Goal: Task Accomplishment & Management: Complete application form

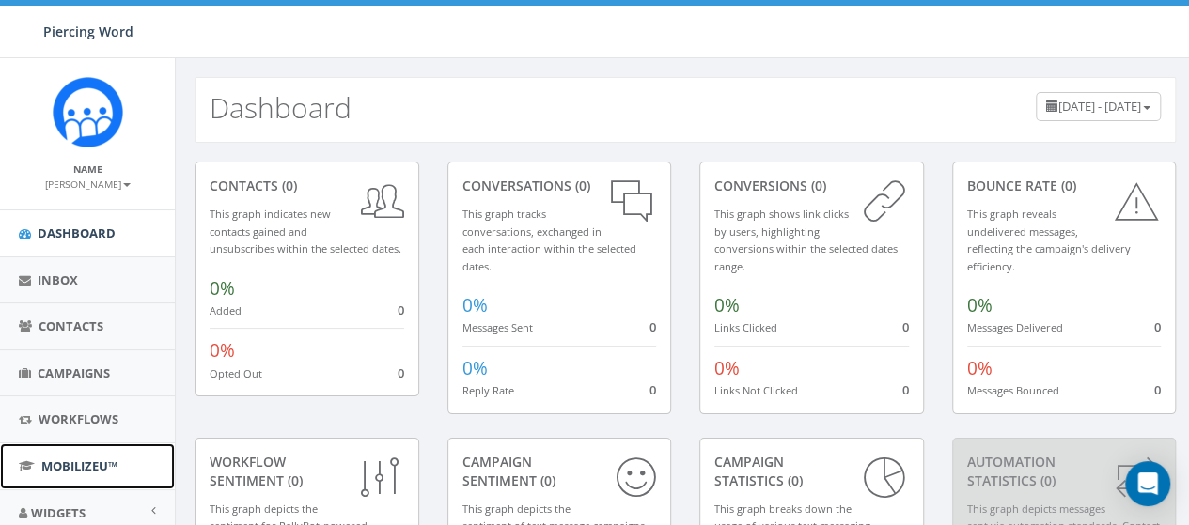
click at [113, 460] on span "MobilizeU™" at bounding box center [79, 466] width 76 height 17
click at [92, 461] on span "MobilizeU™" at bounding box center [79, 466] width 76 height 17
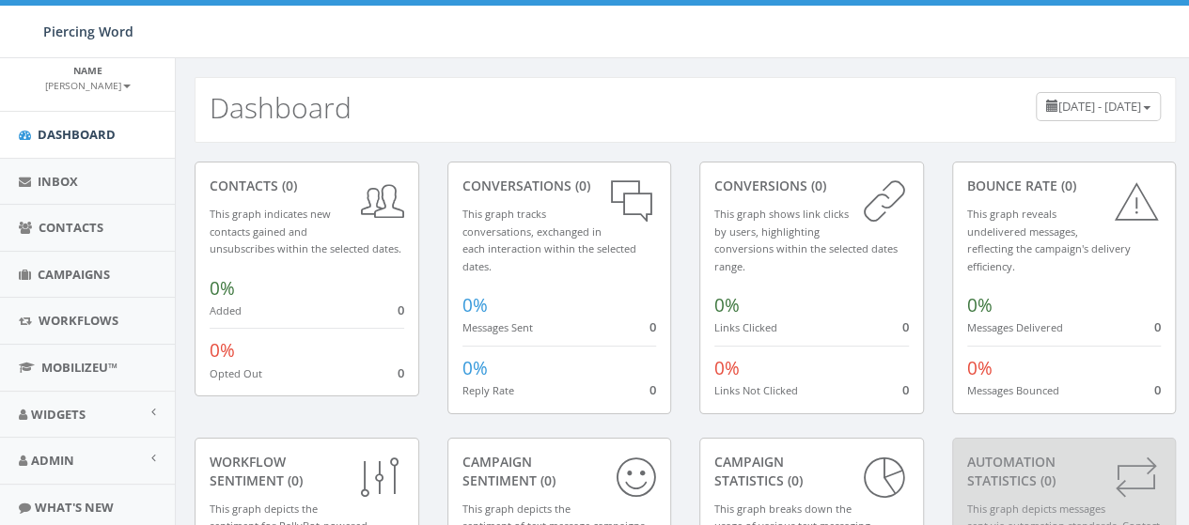
scroll to position [100, 0]
click at [81, 78] on small "[PERSON_NAME]" at bounding box center [88, 84] width 86 height 13
click at [68, 117] on link "Profile" at bounding box center [94, 113] width 149 height 23
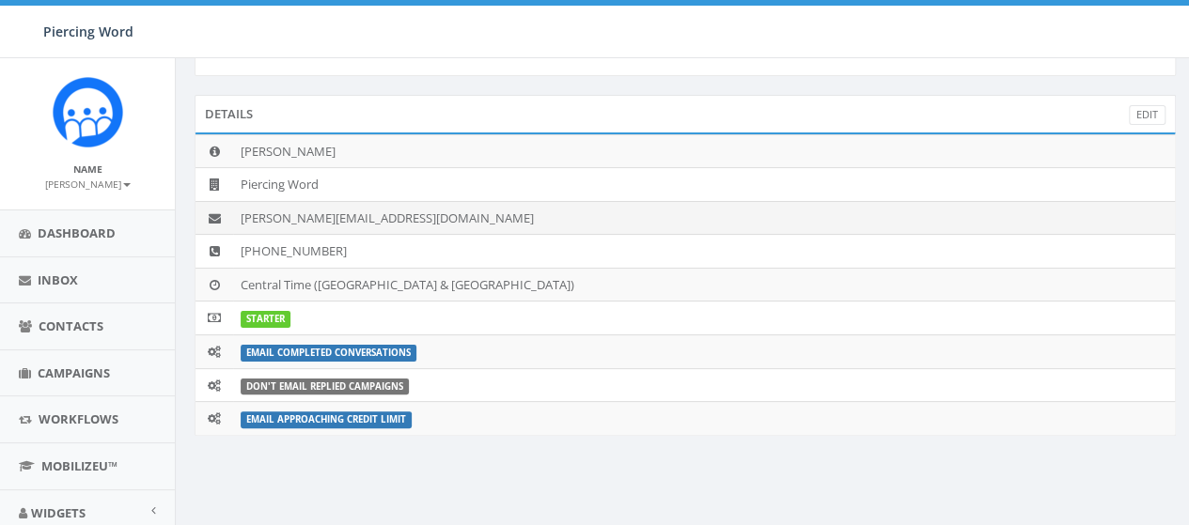
scroll to position [71, 0]
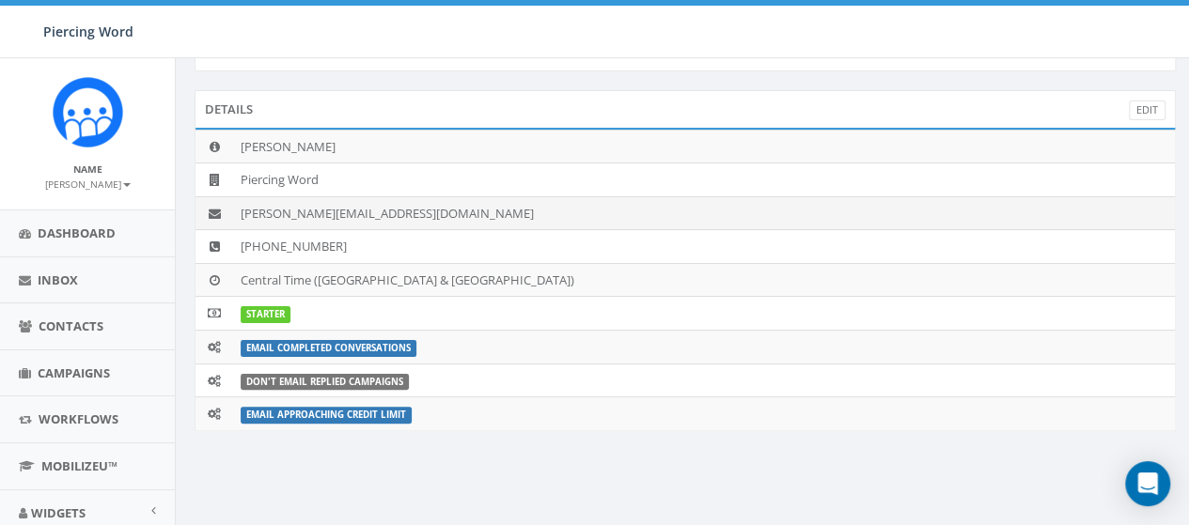
click at [375, 210] on td "[PERSON_NAME][EMAIL_ADDRESS][DOMAIN_NAME]" at bounding box center [704, 213] width 942 height 34
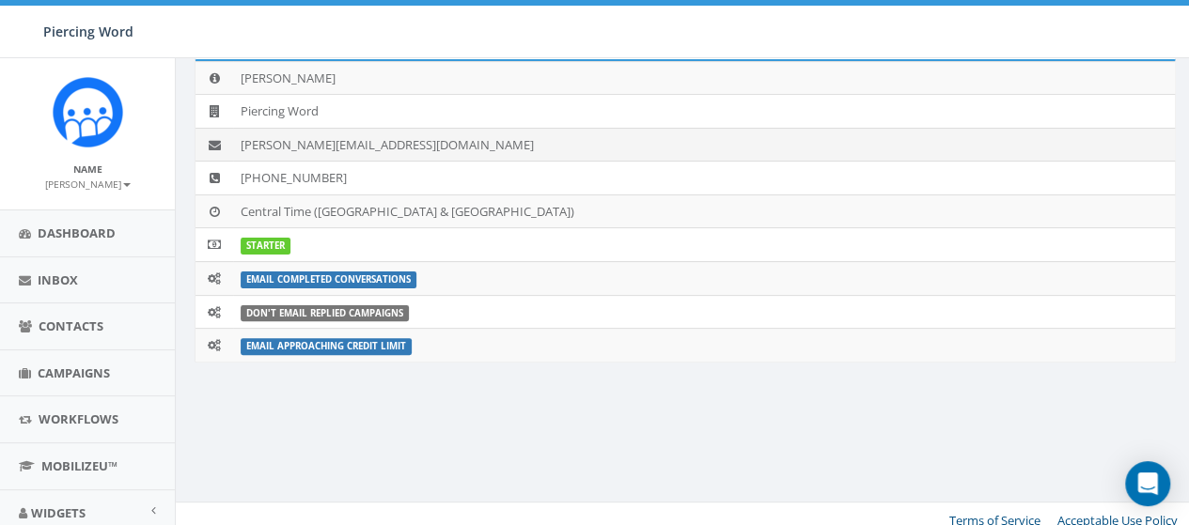
scroll to position [153, 0]
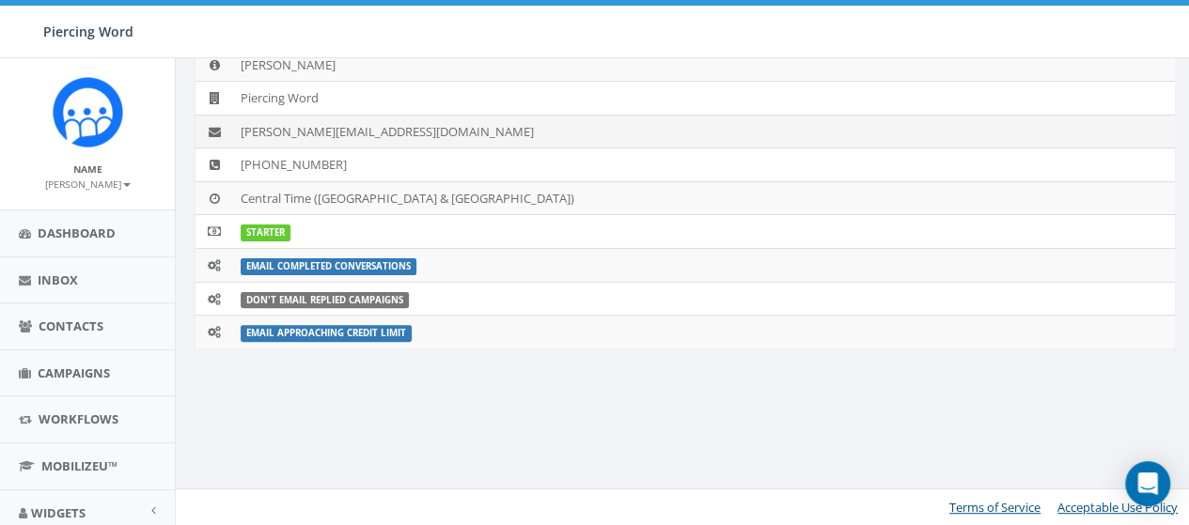
click at [211, 130] on icon at bounding box center [215, 132] width 12 height 12
click at [325, 135] on td "[PERSON_NAME][EMAIL_ADDRESS][DOMAIN_NAME]" at bounding box center [704, 132] width 942 height 34
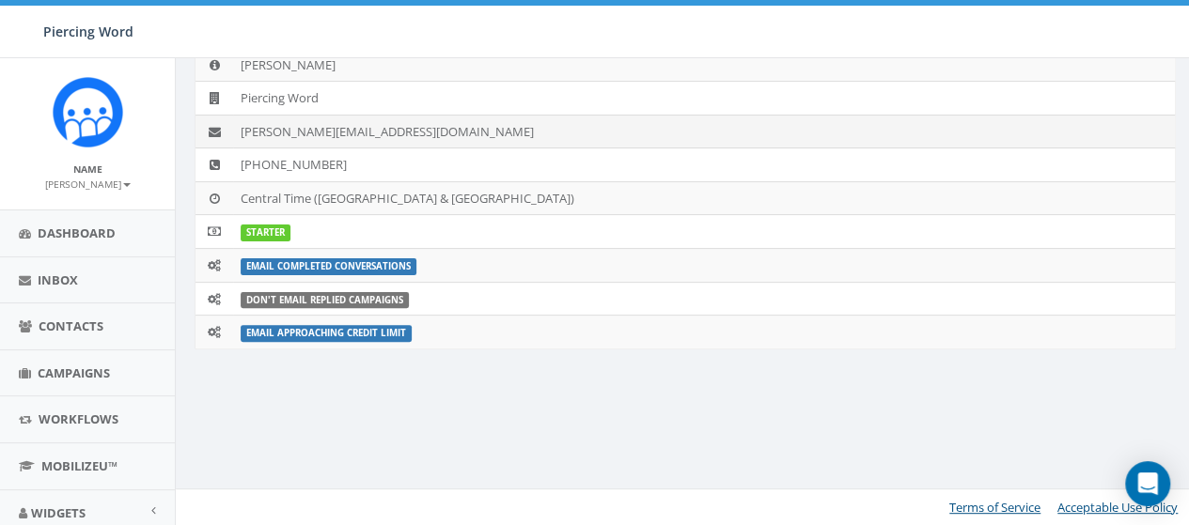
click at [367, 122] on td "[PERSON_NAME][EMAIL_ADDRESS][DOMAIN_NAME]" at bounding box center [704, 132] width 942 height 34
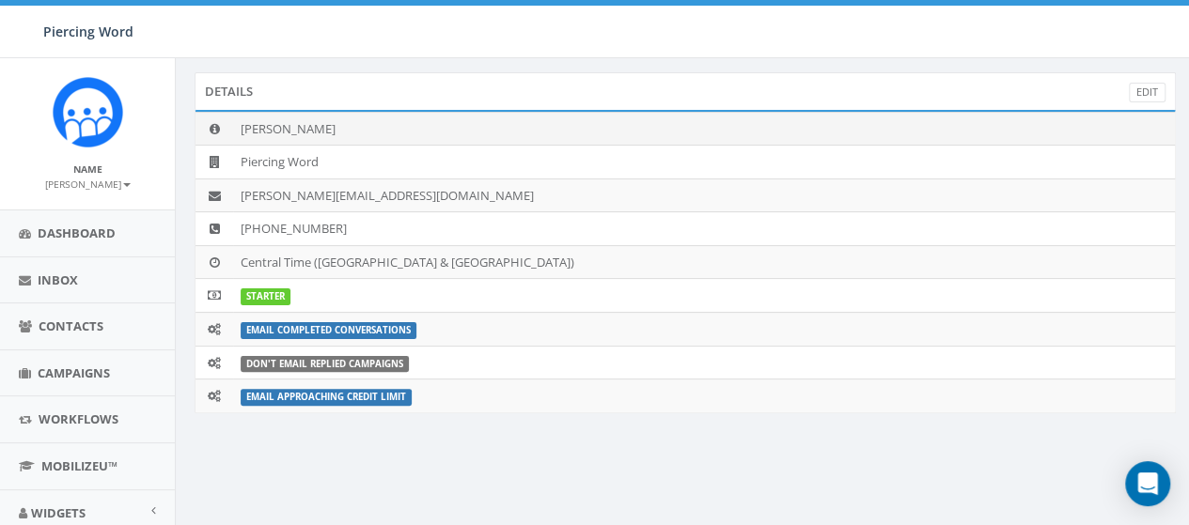
scroll to position [90, 0]
click at [1149, 88] on link "Edit" at bounding box center [1147, 92] width 37 height 20
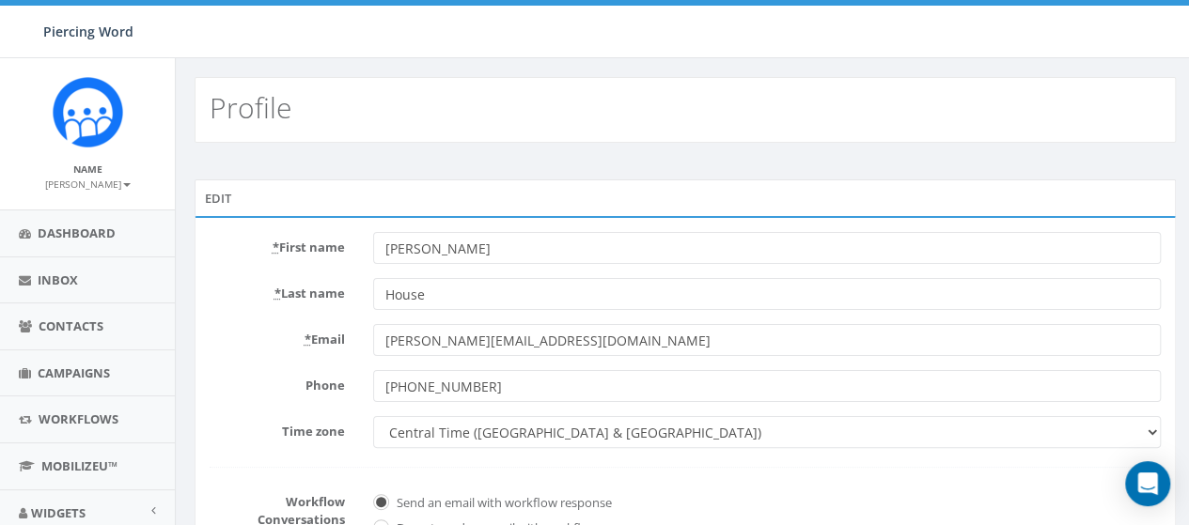
click at [421, 346] on input "[PERSON_NAME][EMAIL_ADDRESS][DOMAIN_NAME]" at bounding box center [767, 340] width 788 height 32
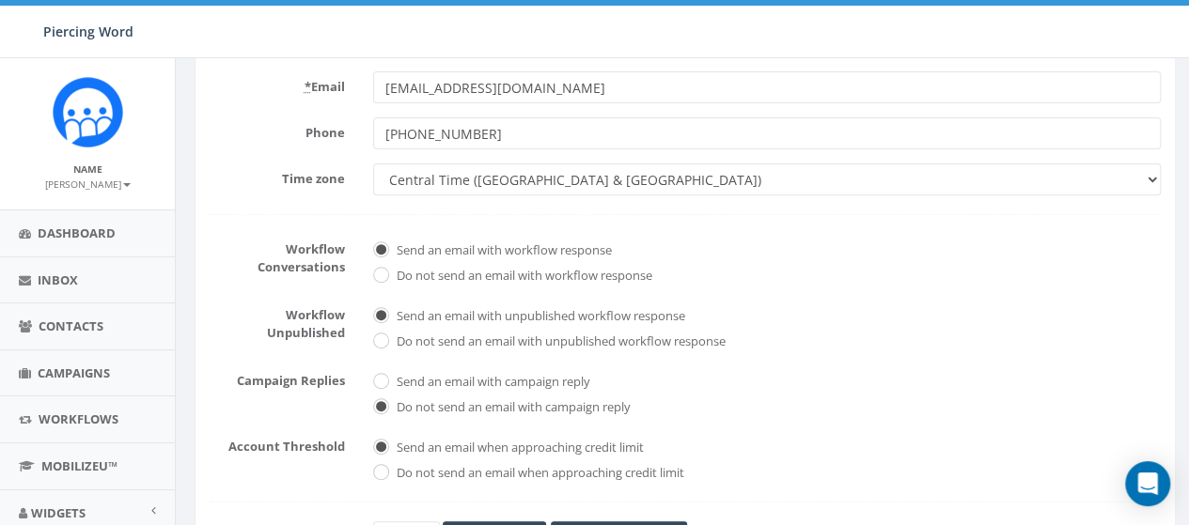
scroll to position [350, 0]
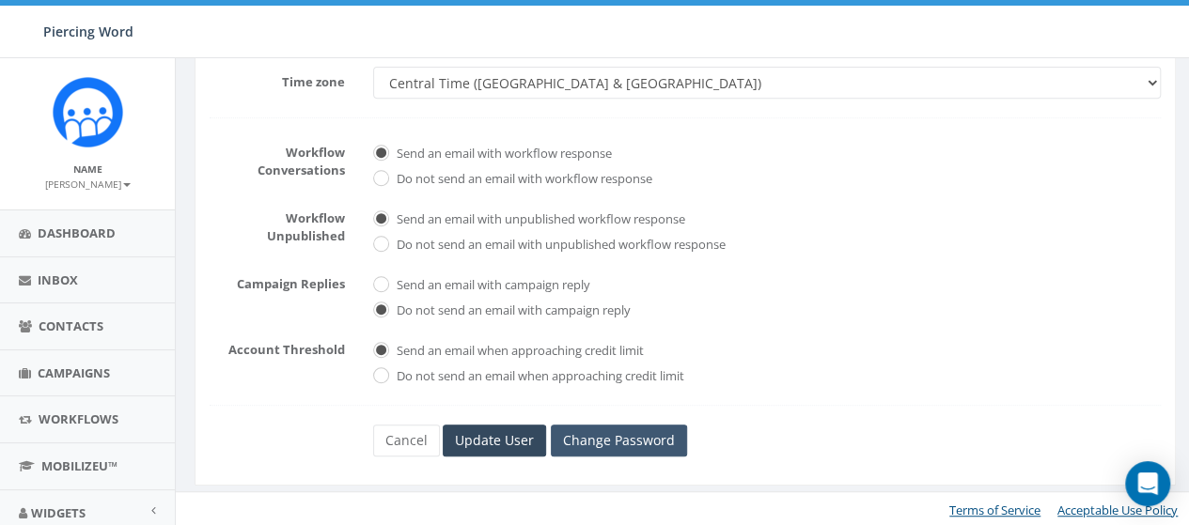
type input "[EMAIL_ADDRESS][DOMAIN_NAME]"
click at [621, 437] on link "Change Password" at bounding box center [619, 441] width 136 height 32
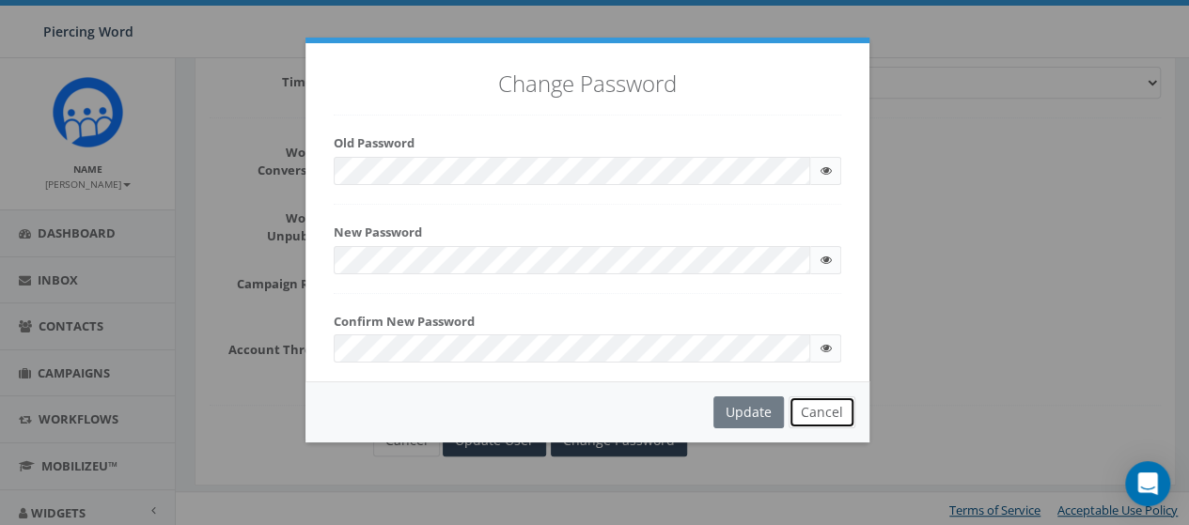
click at [820, 412] on button "Cancel" at bounding box center [822, 413] width 67 height 32
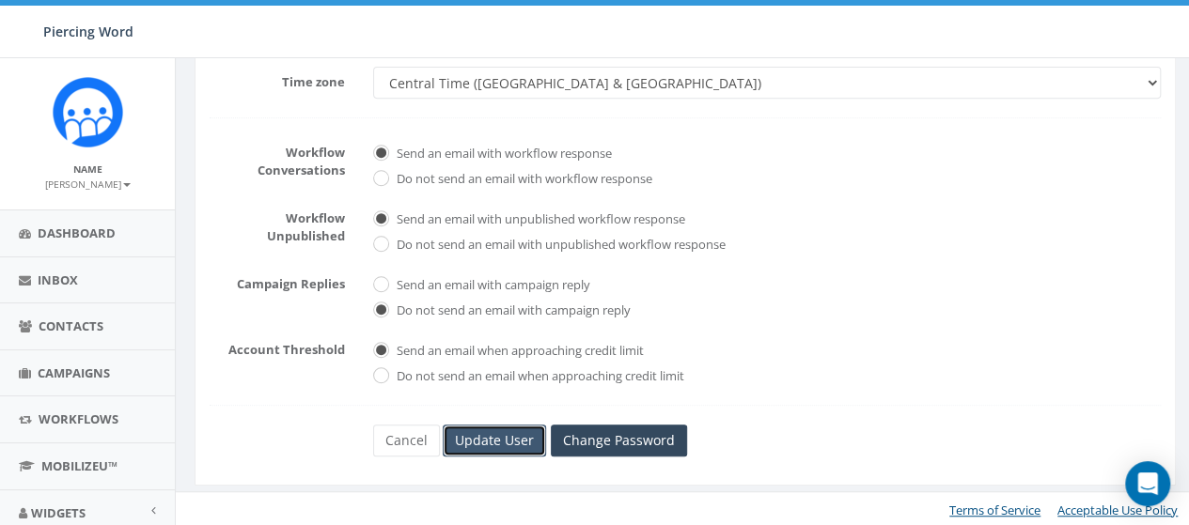
click at [509, 437] on input "Update User" at bounding box center [494, 441] width 103 height 32
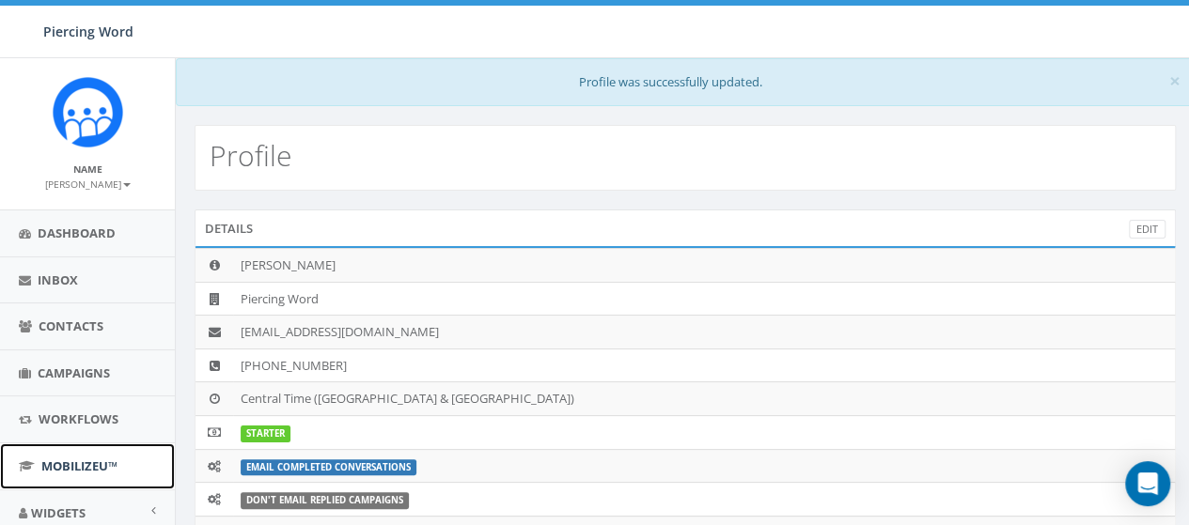
click at [85, 464] on span "MobilizeU™" at bounding box center [79, 466] width 76 height 17
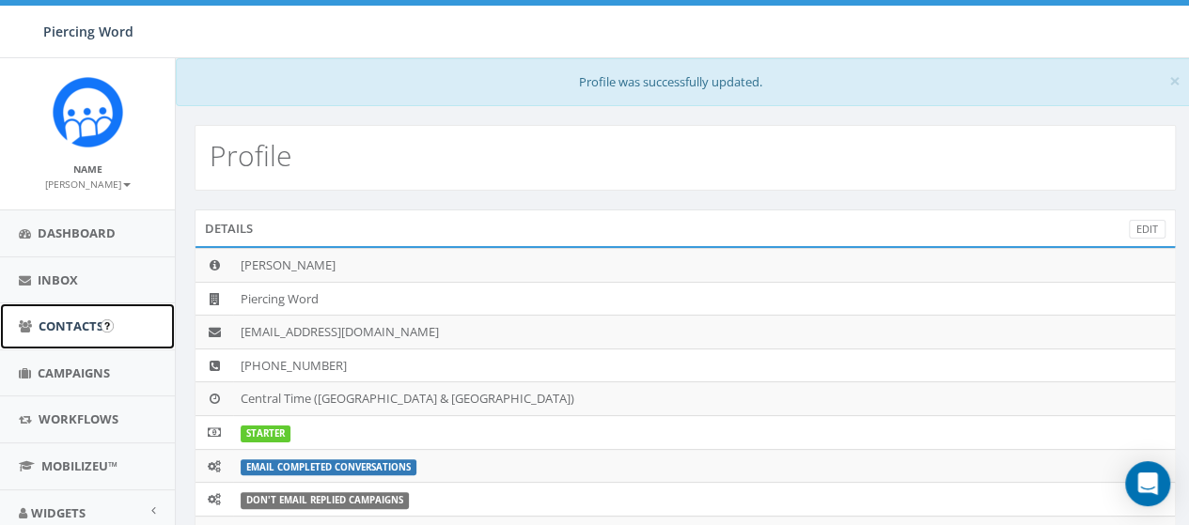
click at [94, 332] on span "Contacts" at bounding box center [71, 326] width 65 height 17
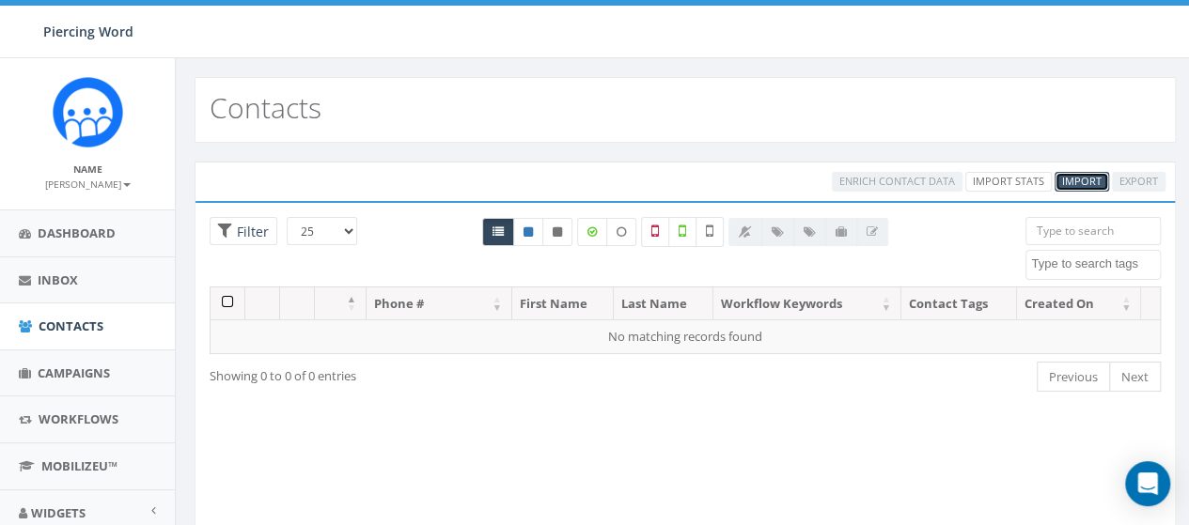
click at [1086, 176] on span "Import" at bounding box center [1081, 181] width 39 height 14
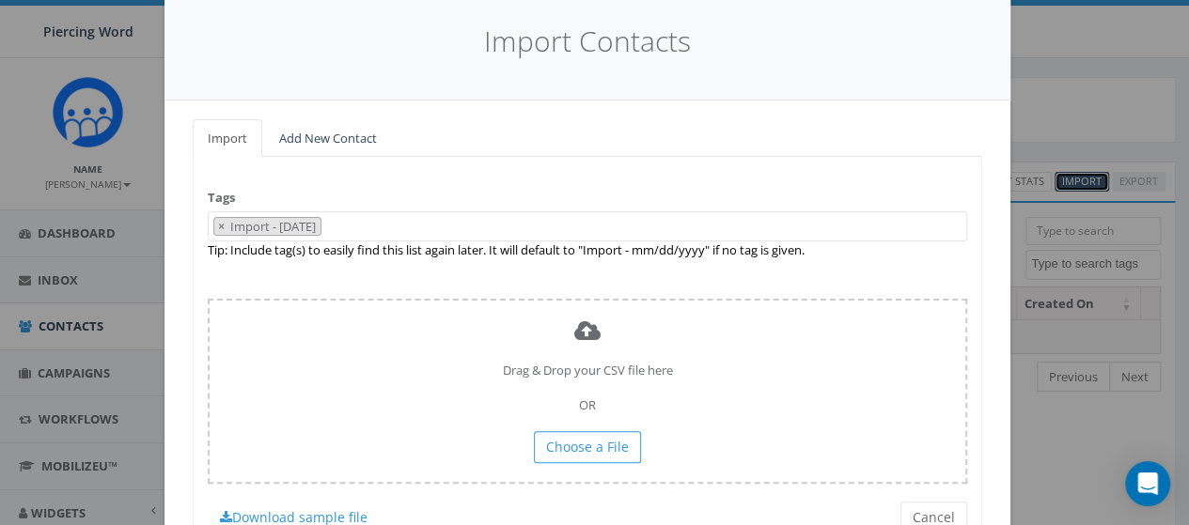
scroll to position [64, 0]
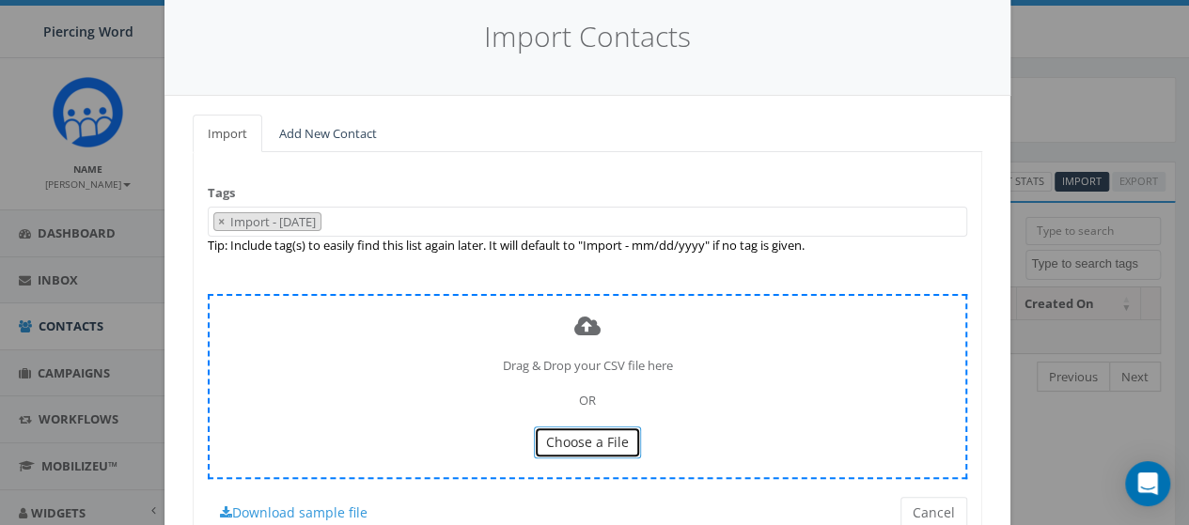
click at [582, 433] on span "Choose a File" at bounding box center [587, 442] width 83 height 18
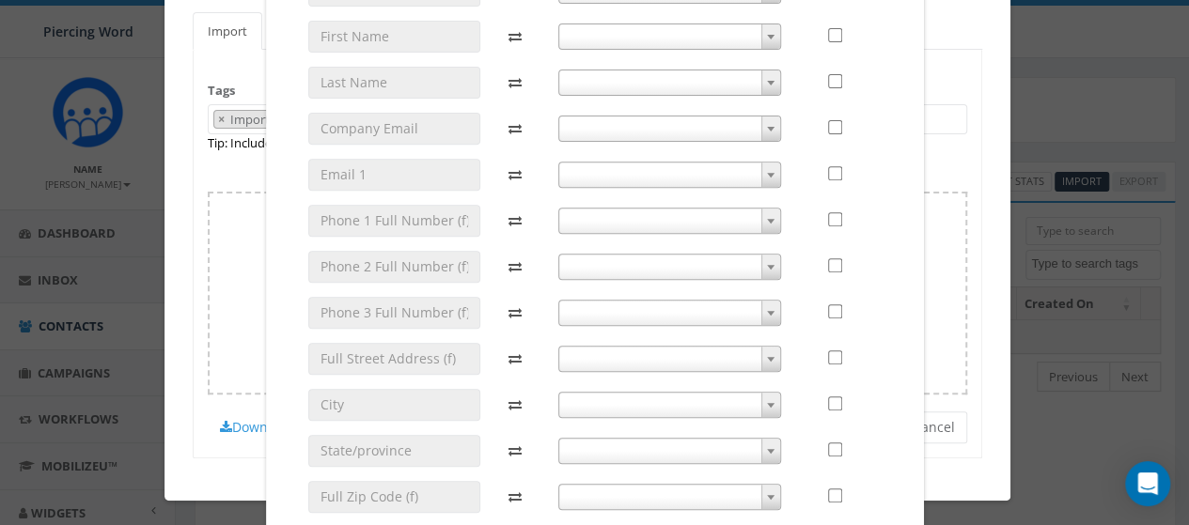
scroll to position [394, 0]
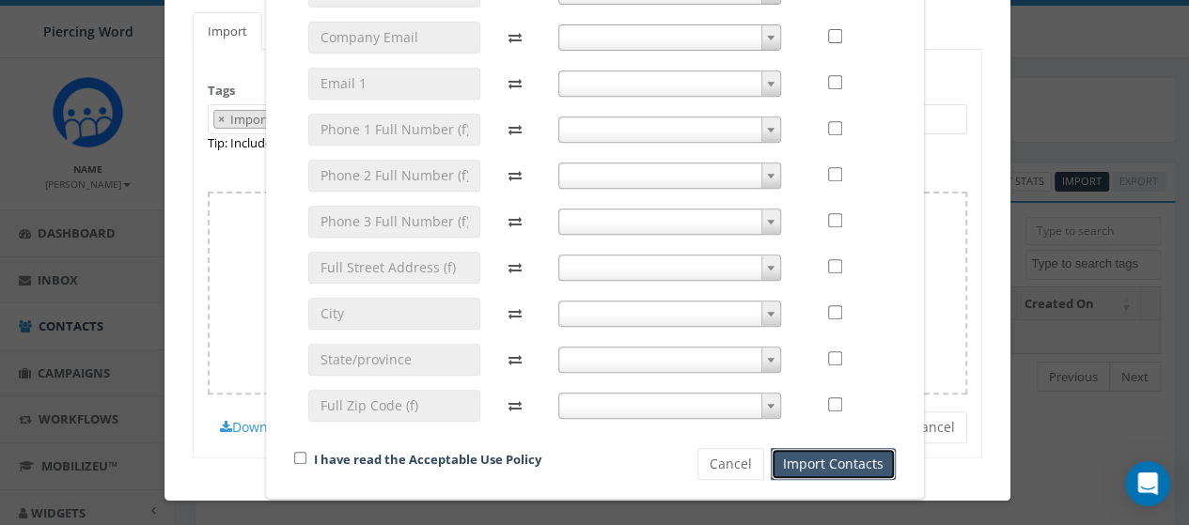
click at [797, 462] on button "Import Contacts" at bounding box center [833, 464] width 125 height 32
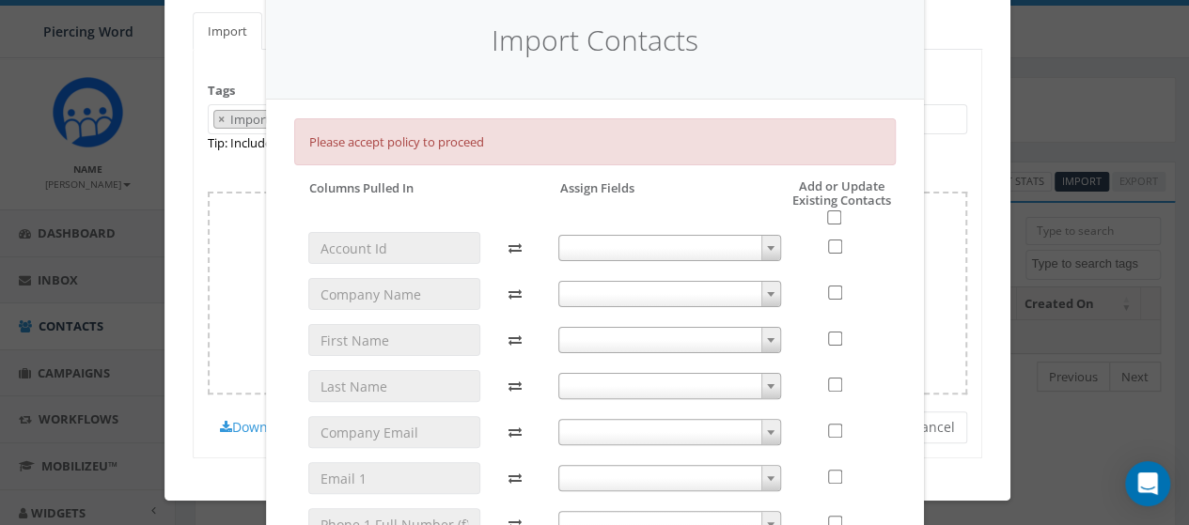
scroll to position [30, 0]
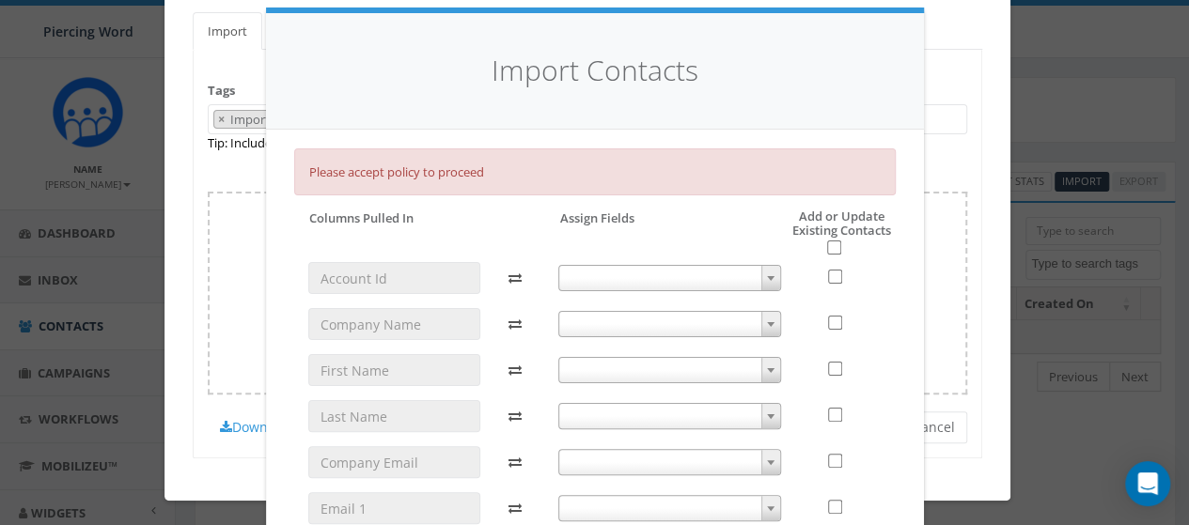
click at [761, 274] on span at bounding box center [770, 278] width 19 height 24
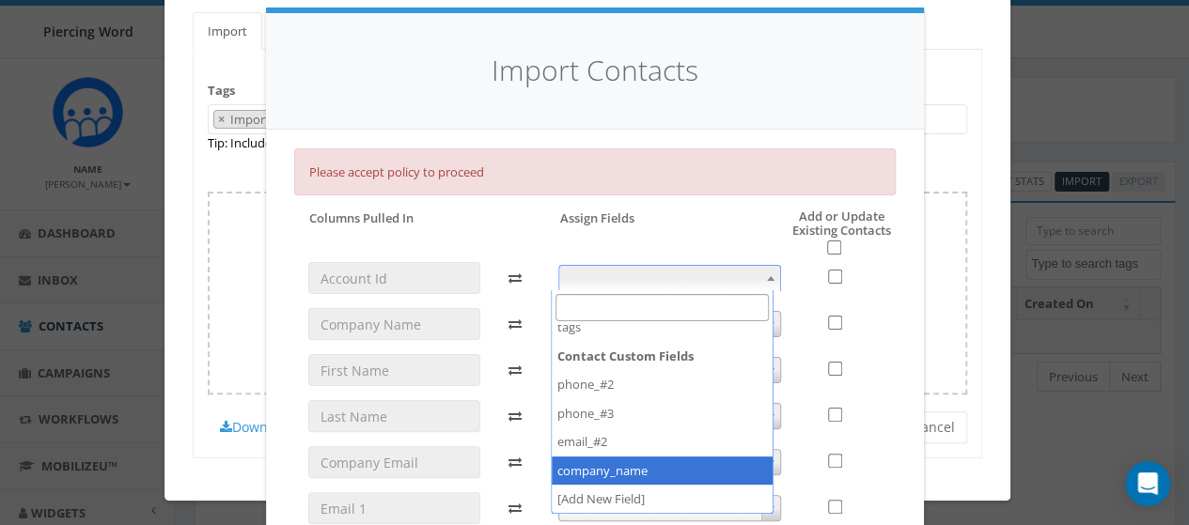
scroll to position [185, 0]
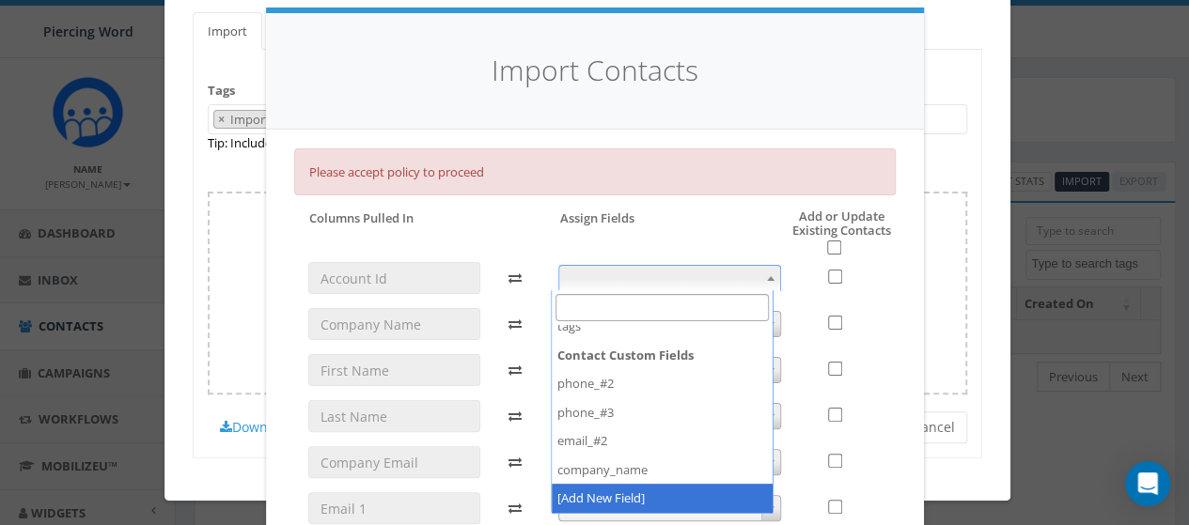
select select "add_new_field"
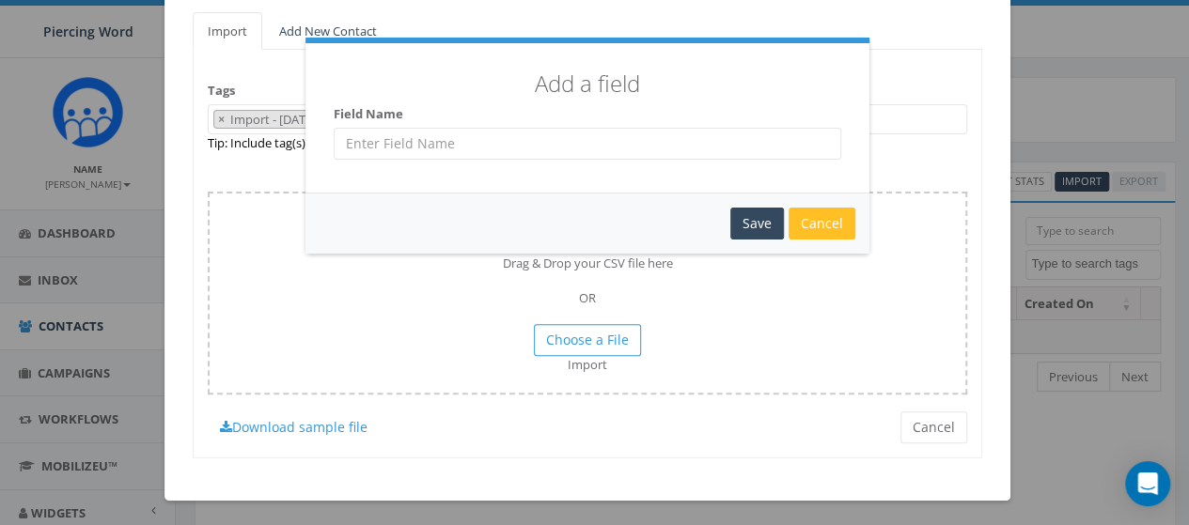
click at [814, 210] on div "Cancel" at bounding box center [822, 224] width 67 height 32
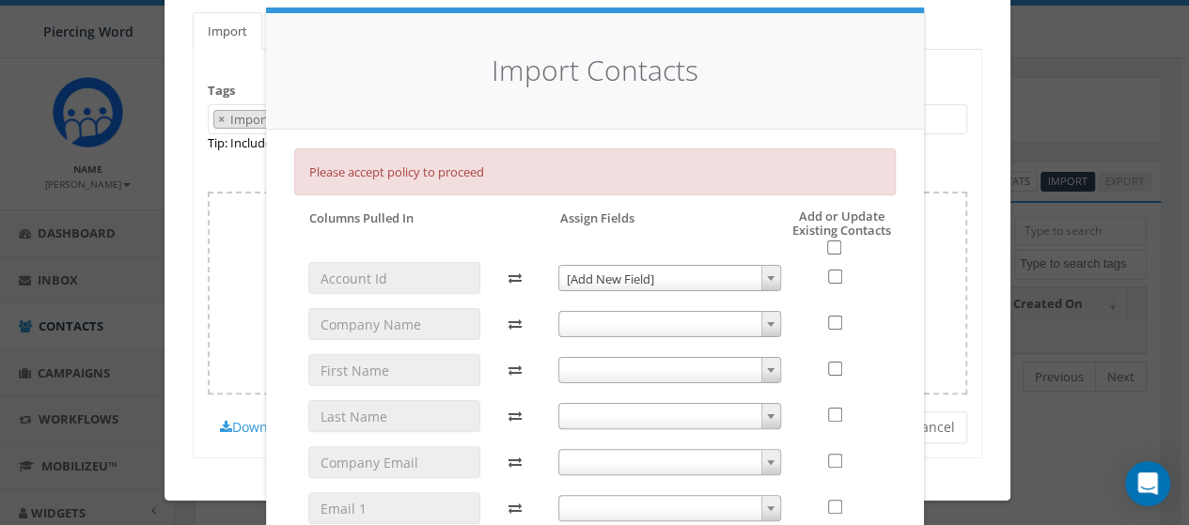
click at [761, 278] on span at bounding box center [770, 278] width 19 height 24
click at [748, 274] on span "[Add New Field]" at bounding box center [669, 279] width 221 height 26
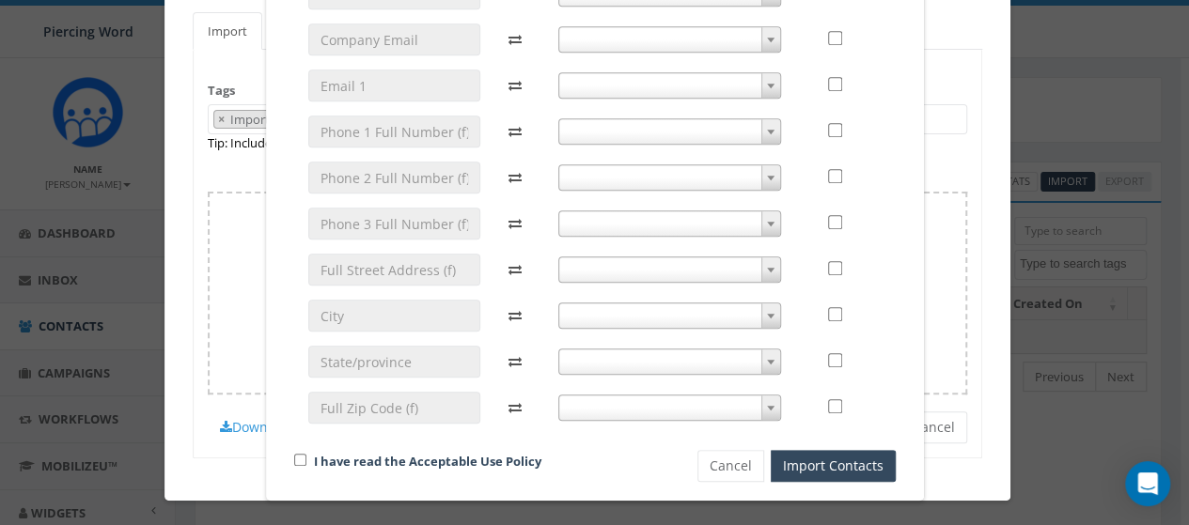
scroll to position [469, 0]
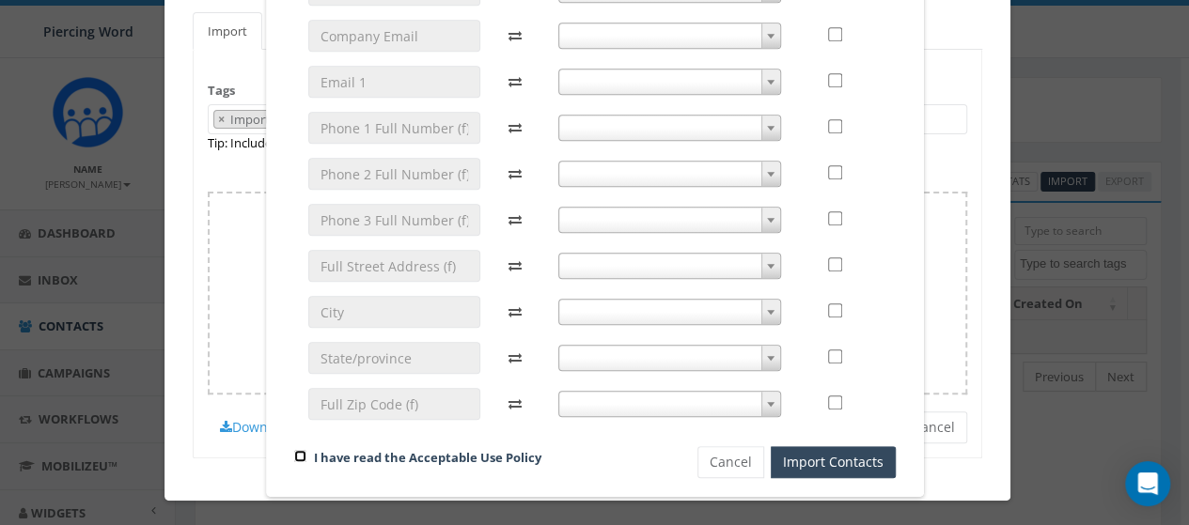
click at [294, 450] on input "checkbox" at bounding box center [300, 456] width 12 height 12
checkbox input "true"
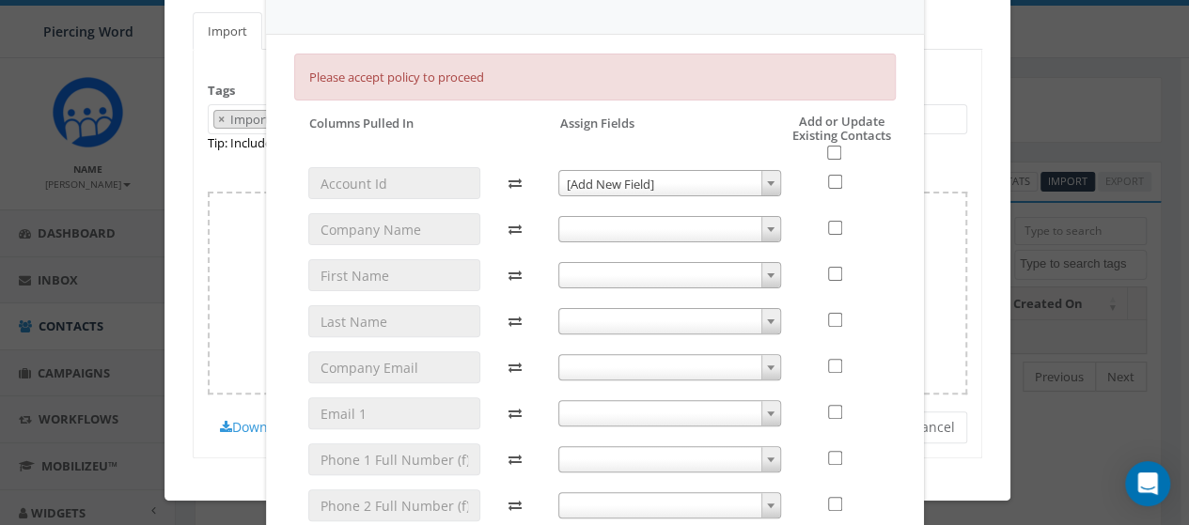
scroll to position [20, 0]
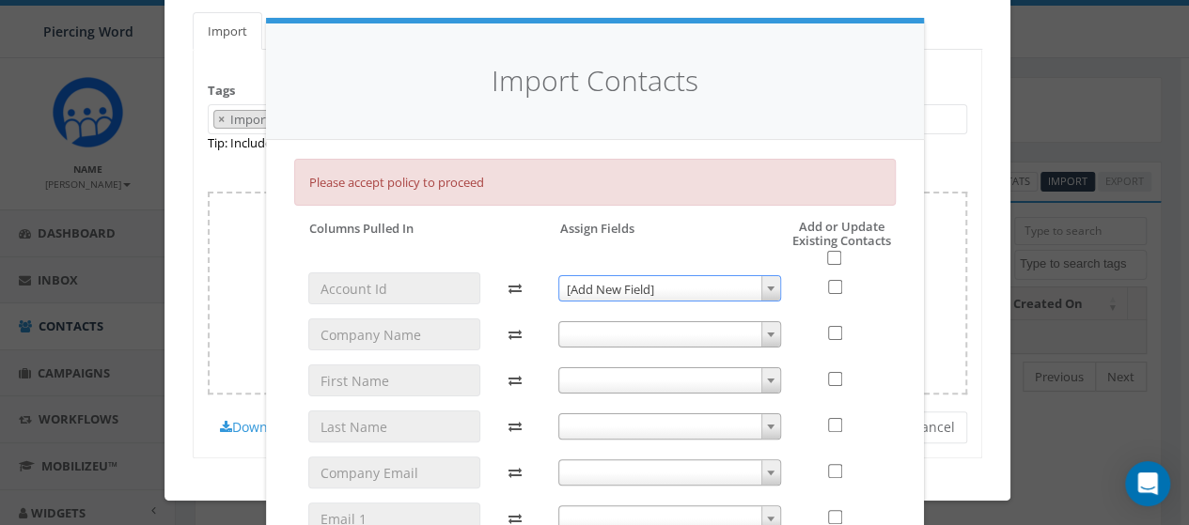
click at [766, 283] on span at bounding box center [770, 288] width 19 height 24
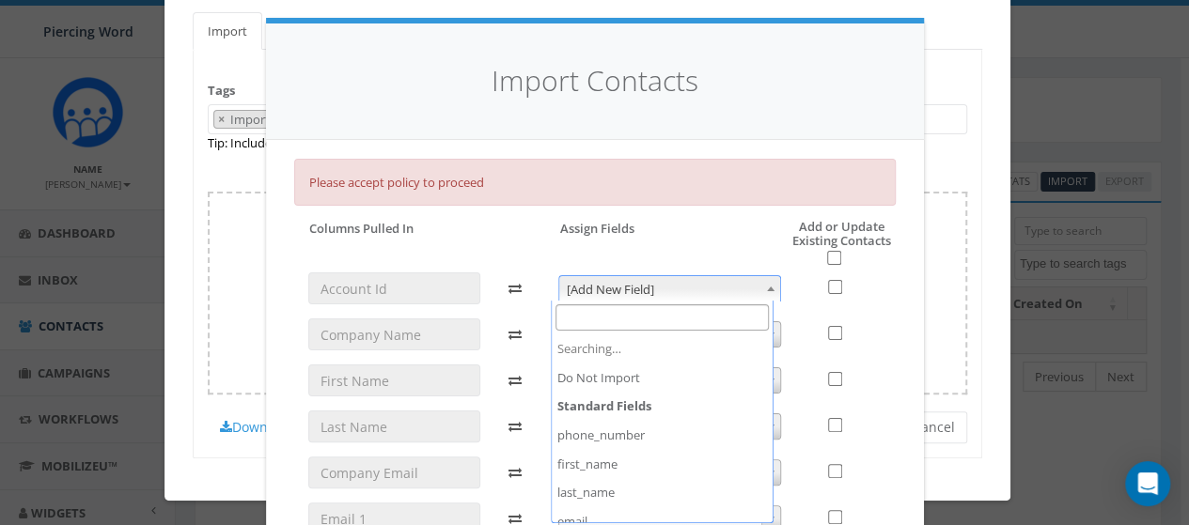
scroll to position [185, 0]
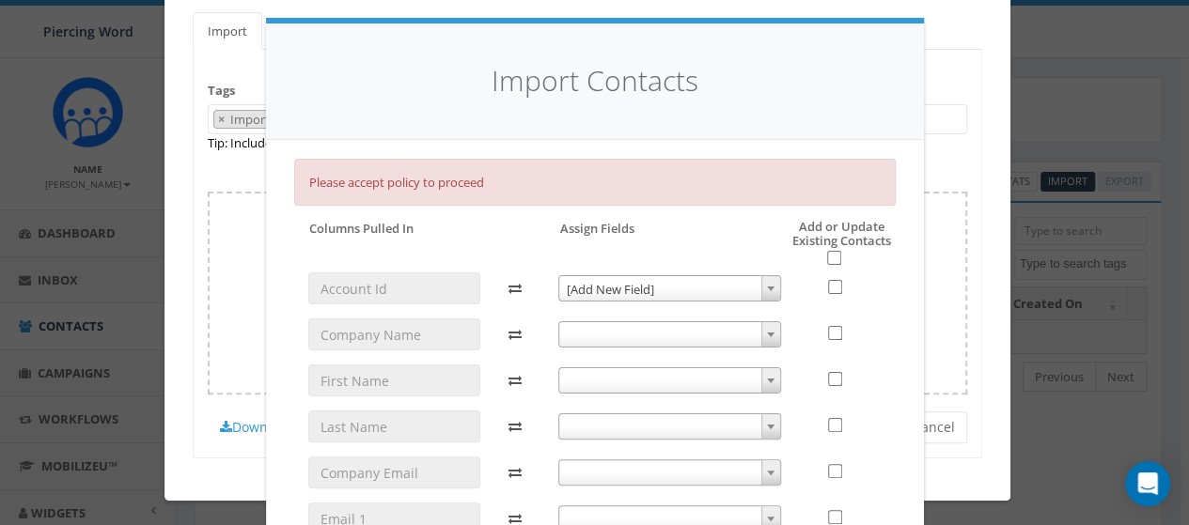
click at [765, 280] on span at bounding box center [770, 288] width 19 height 24
click at [761, 281] on span at bounding box center [770, 288] width 19 height 24
click at [771, 289] on span at bounding box center [770, 288] width 19 height 24
click at [767, 287] on b at bounding box center [771, 289] width 8 height 5
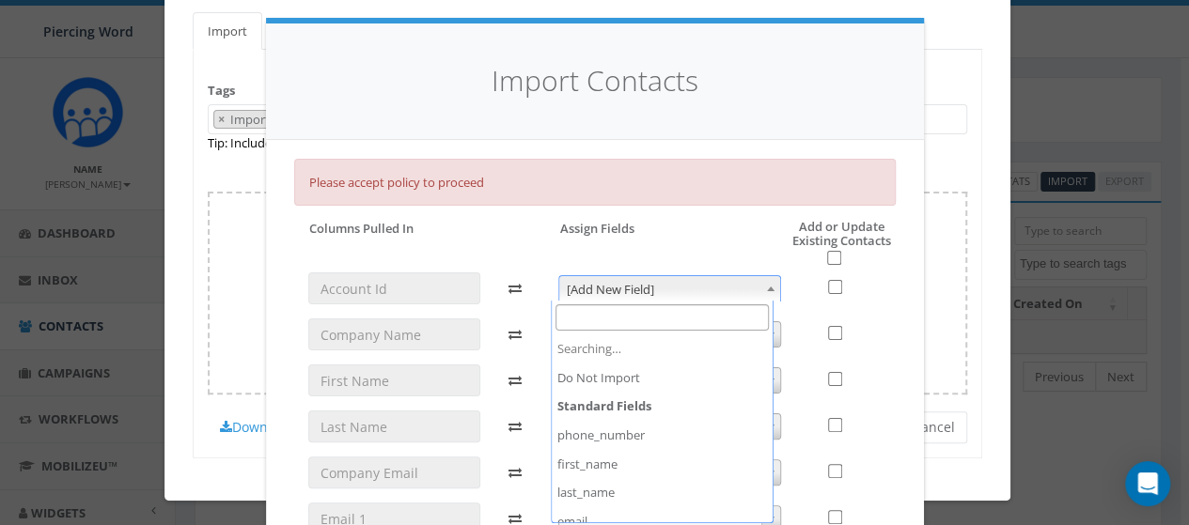
click at [599, 288] on span "[Add New Field]" at bounding box center [669, 289] width 221 height 26
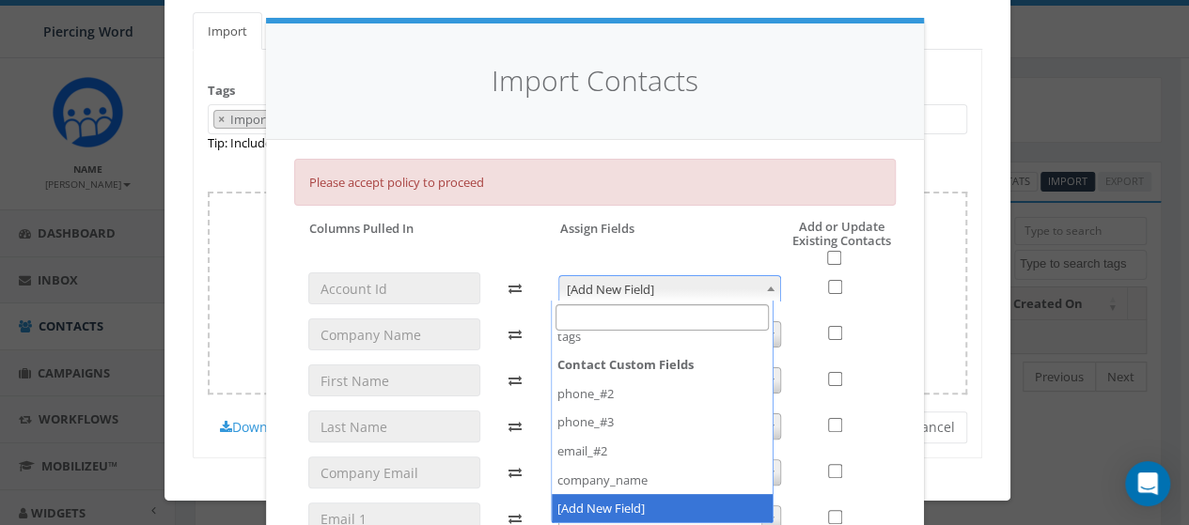
click at [501, 324] on icon at bounding box center [519, 335] width 50 height 32
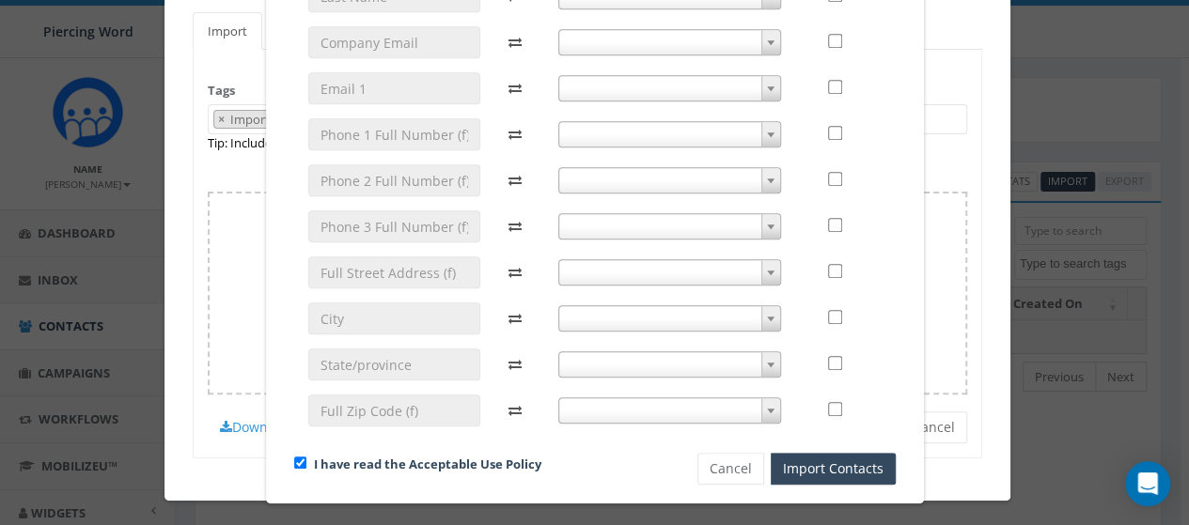
scroll to position [469, 0]
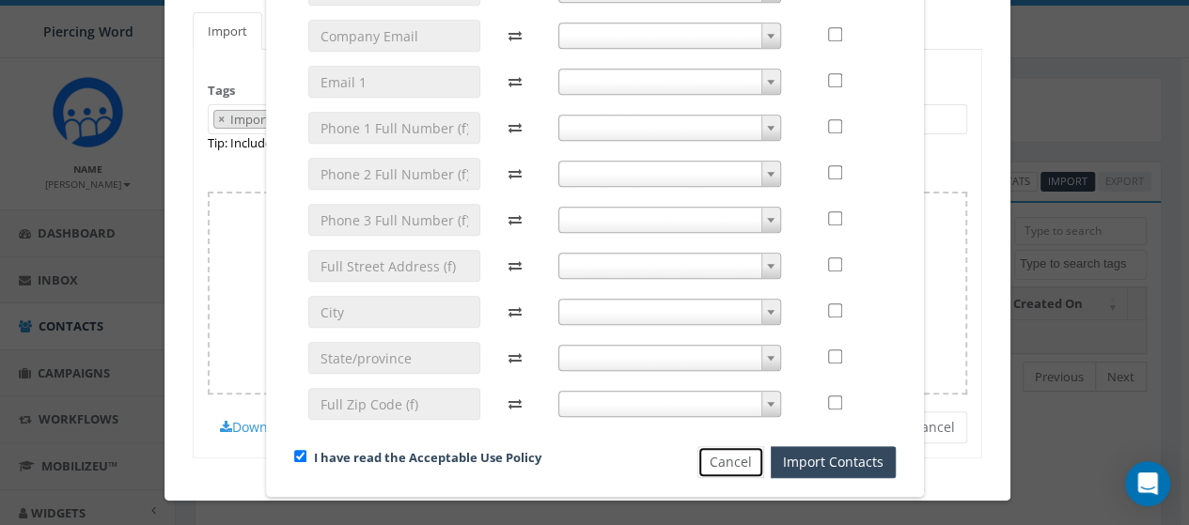
click at [728, 446] on button "Cancel" at bounding box center [730, 462] width 67 height 32
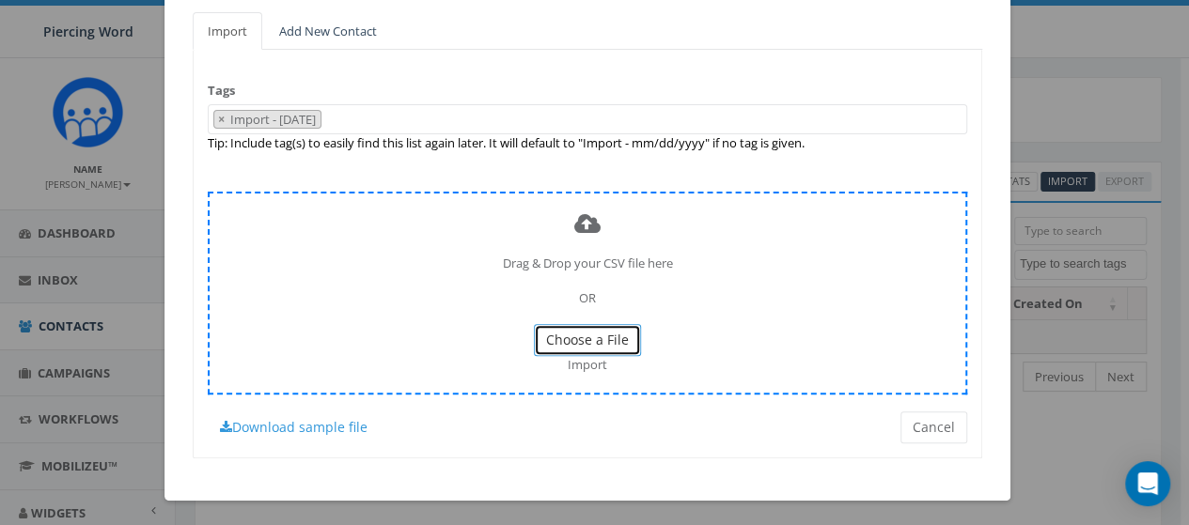
click at [564, 334] on span "Choose a File" at bounding box center [587, 340] width 83 height 18
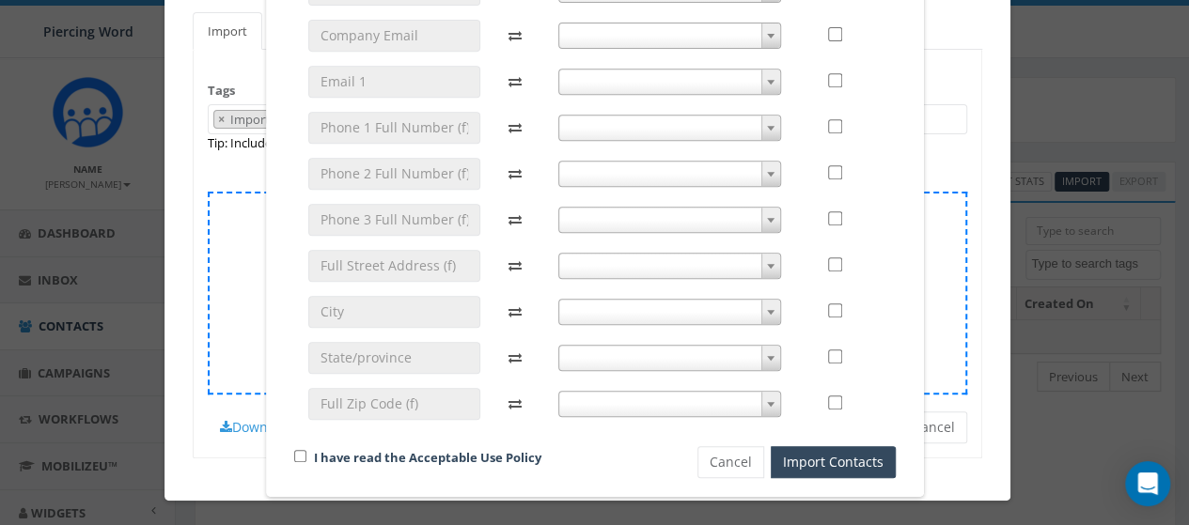
scroll to position [0, 0]
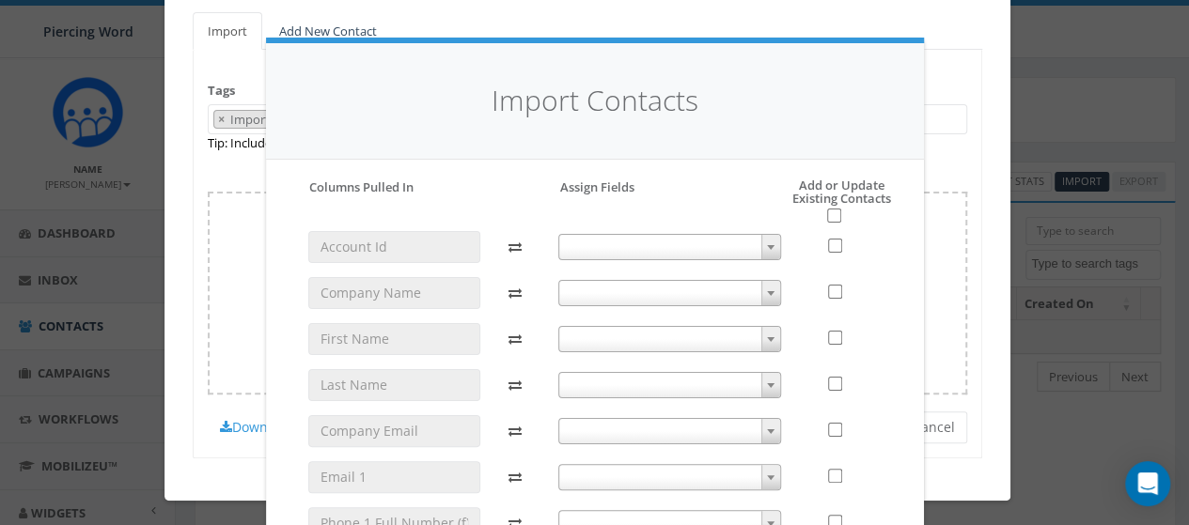
click at [765, 241] on span at bounding box center [770, 247] width 19 height 24
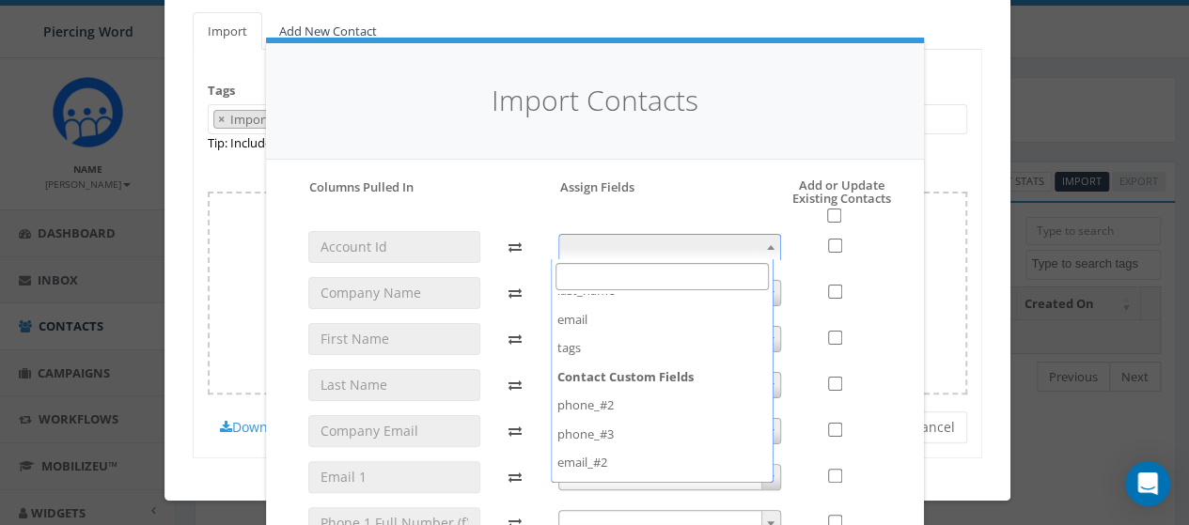
scroll to position [185, 0]
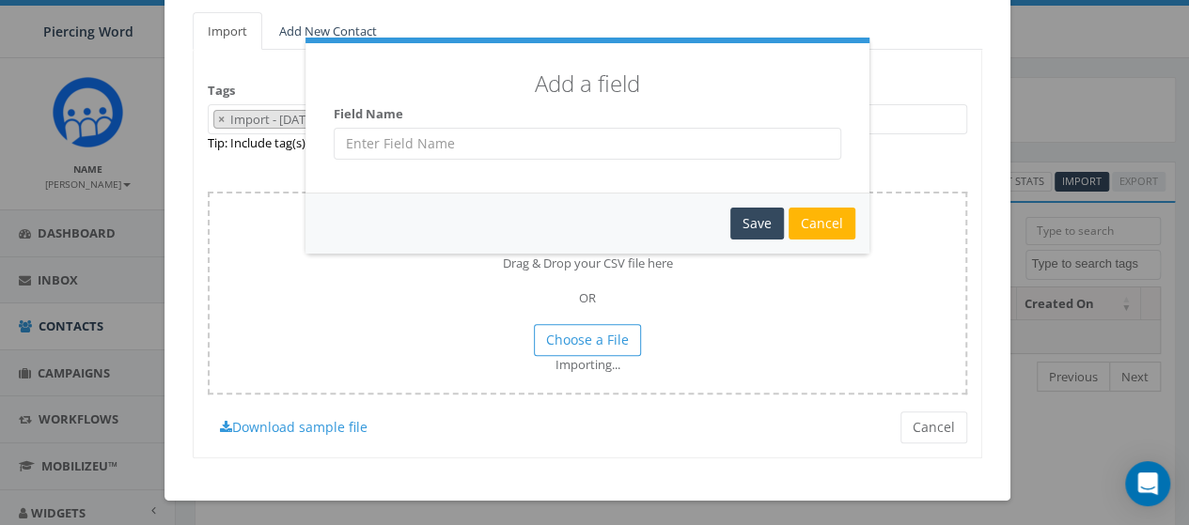
click at [594, 143] on input "text" at bounding box center [588, 144] width 508 height 32
type input "Notes"
click at [765, 221] on div "Save" at bounding box center [757, 224] width 54 height 32
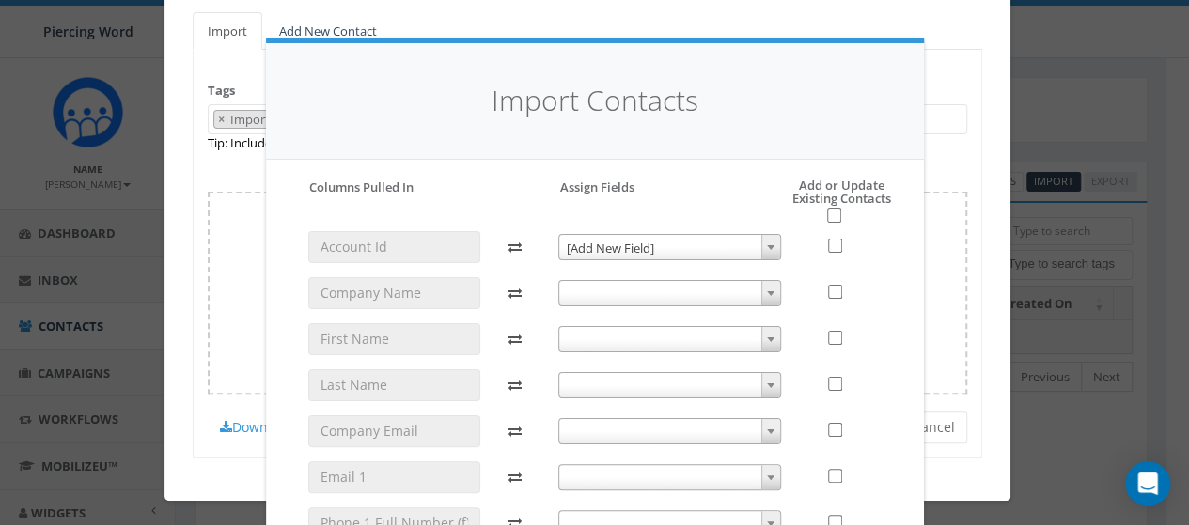
click at [763, 242] on span at bounding box center [770, 247] width 19 height 24
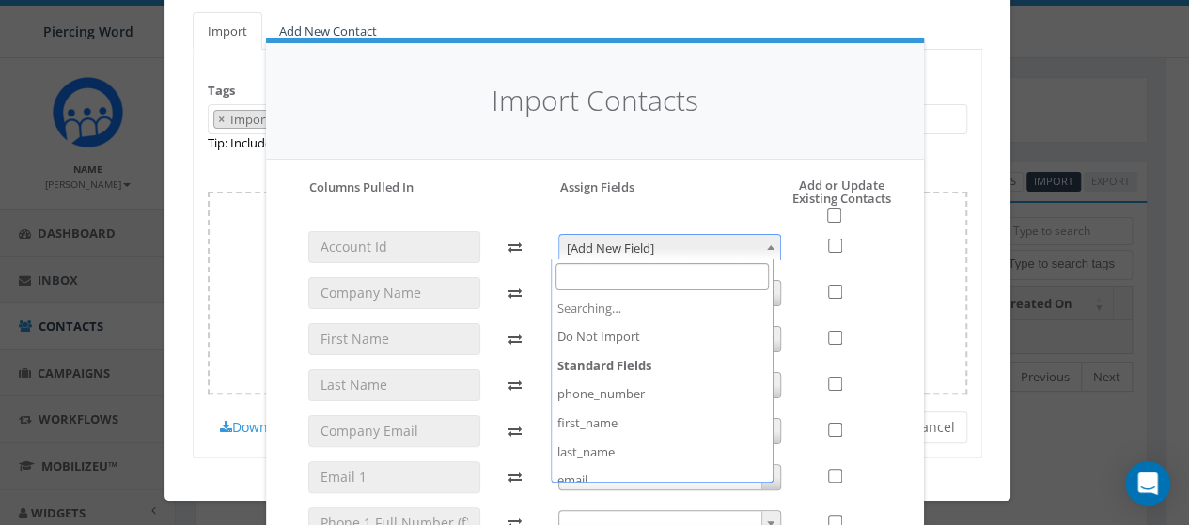
scroll to position [214, 0]
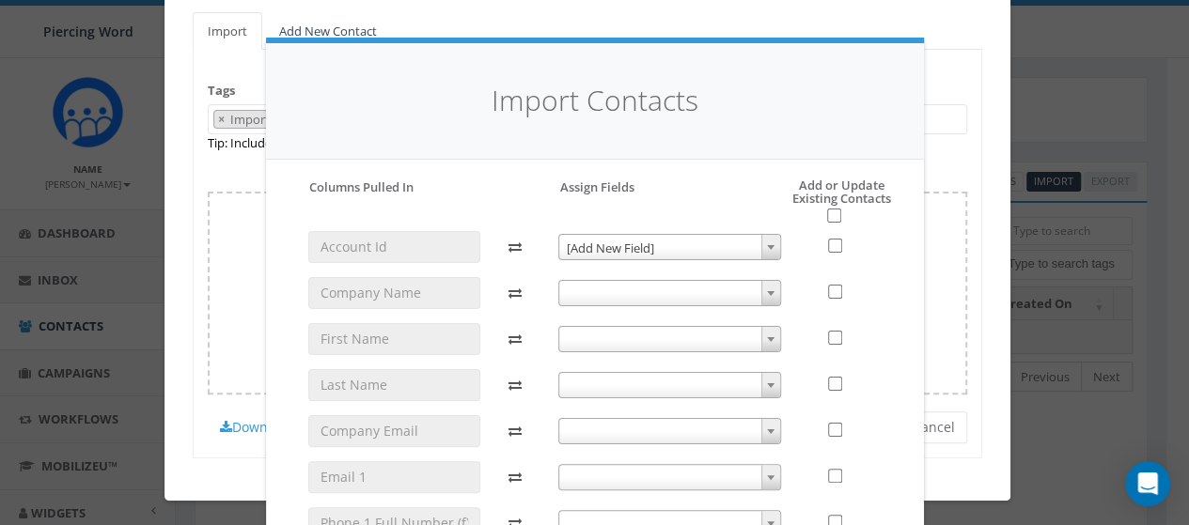
click at [681, 247] on span "[Add New Field]" at bounding box center [669, 248] width 221 height 26
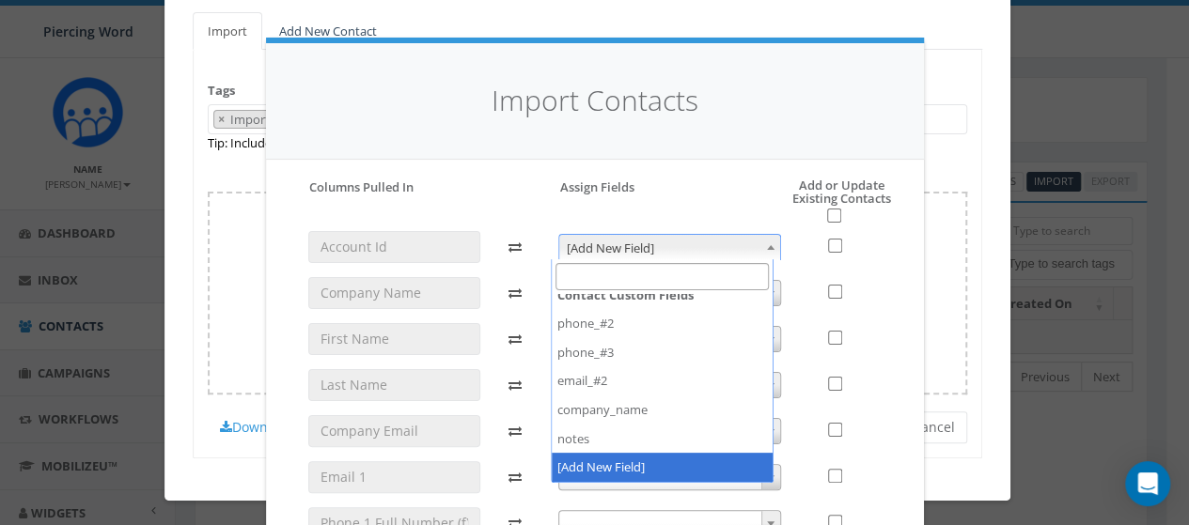
scroll to position [0, 0]
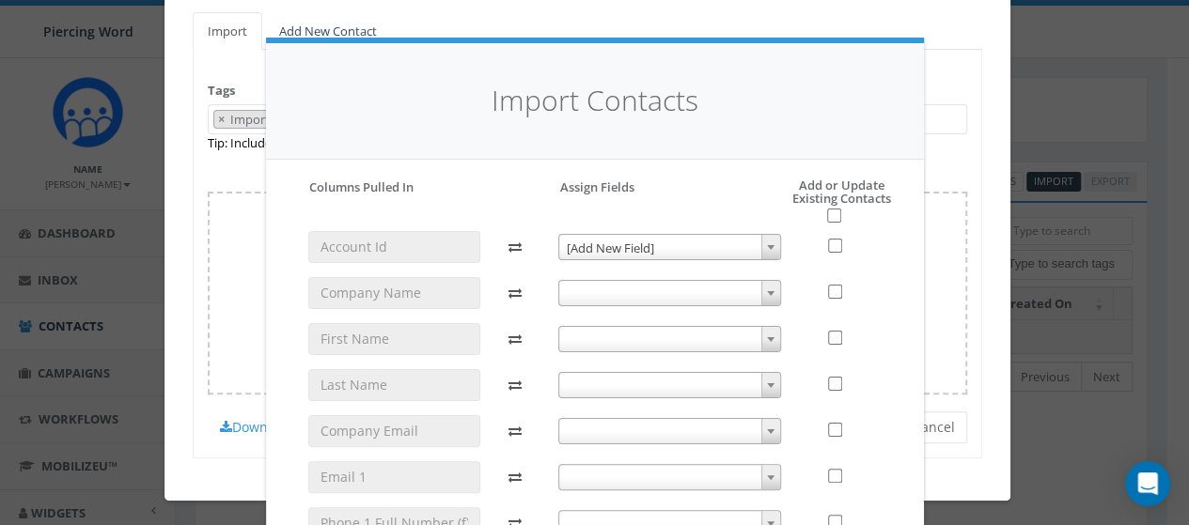
click at [503, 315] on div at bounding box center [519, 530] width 50 height 599
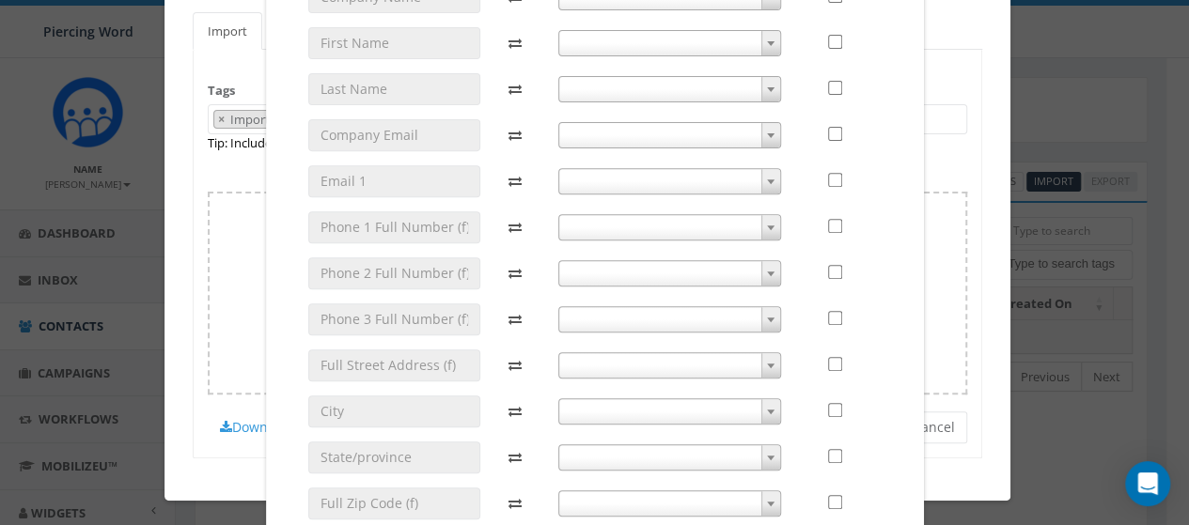
scroll to position [408, 0]
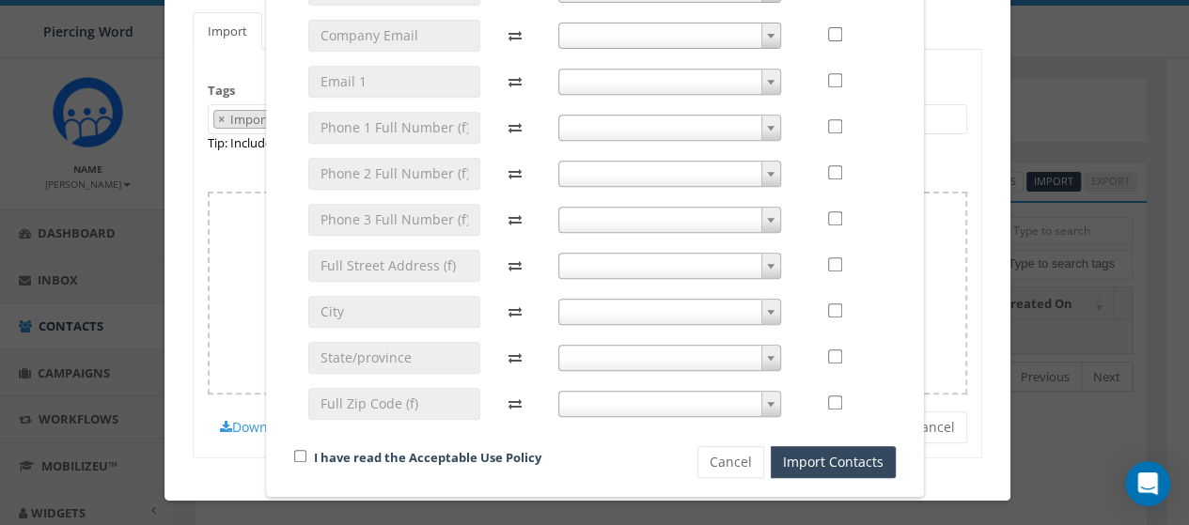
click at [299, 446] on div "I have read the Acceptable Use Policy" at bounding box center [463, 458] width 367 height 25
click at [294, 450] on input "checkbox" at bounding box center [300, 456] width 12 height 12
checkbox input "true"
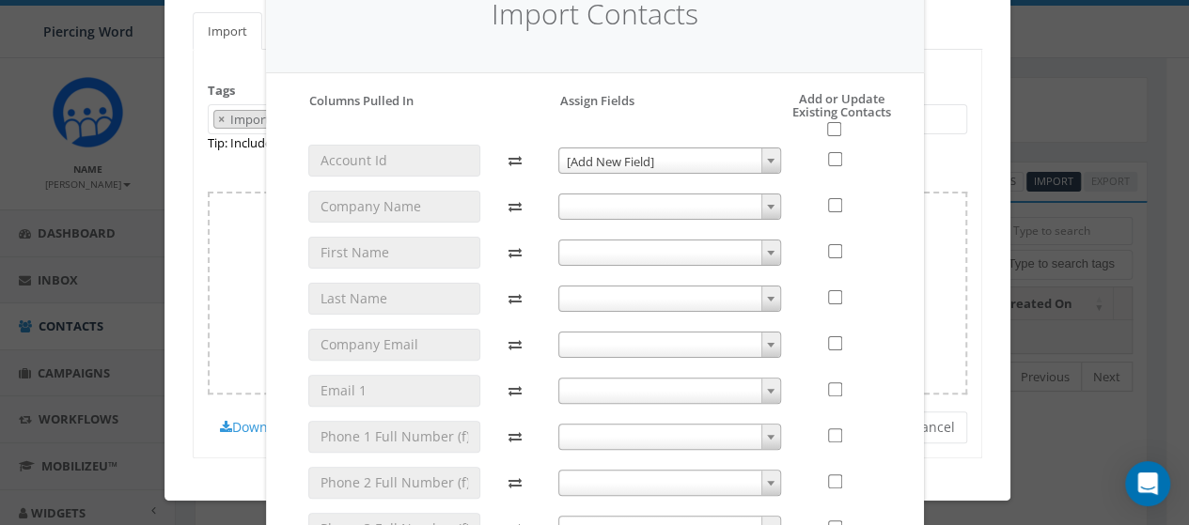
scroll to position [36, 0]
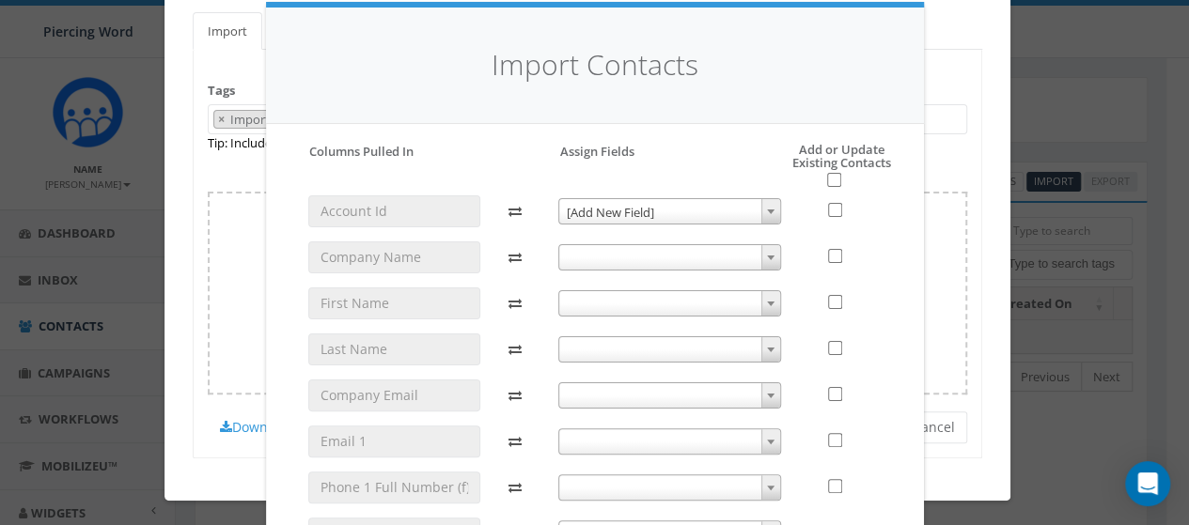
click at [743, 205] on span "[Add New Field]" at bounding box center [669, 212] width 221 height 26
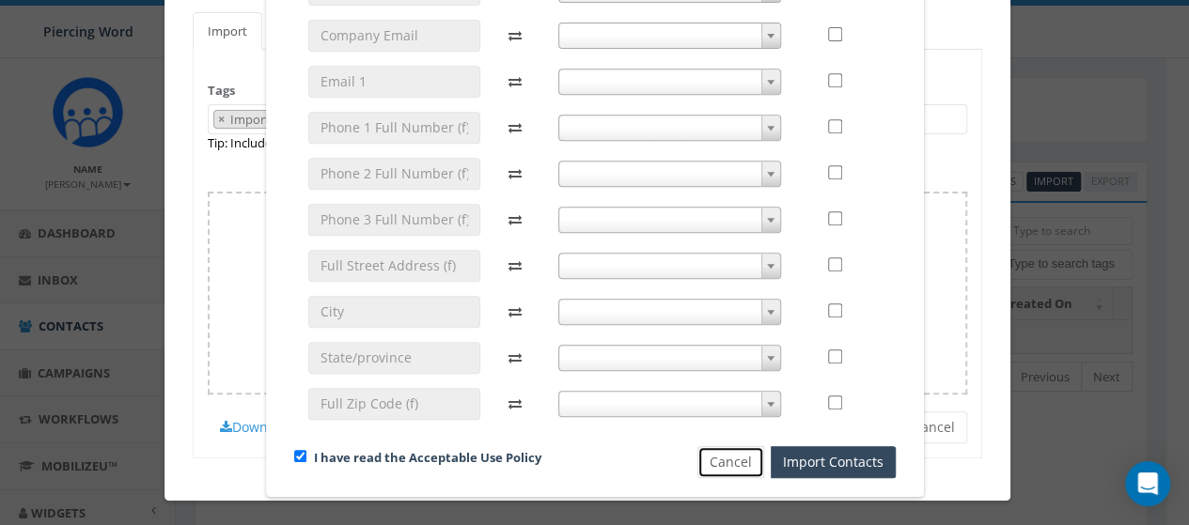
click at [736, 459] on button "Cancel" at bounding box center [730, 462] width 67 height 32
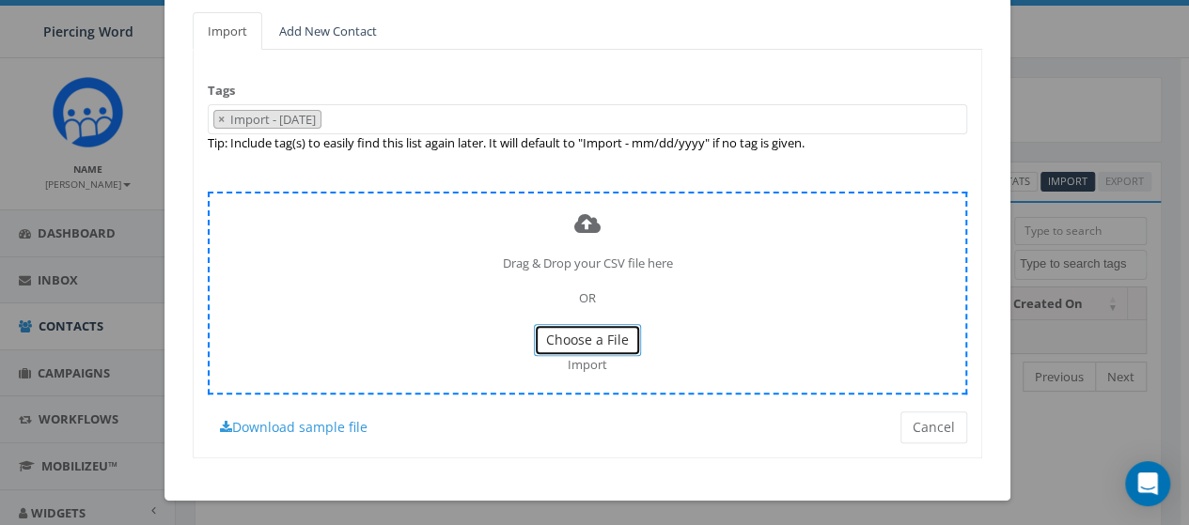
click at [615, 341] on span "Choose a File" at bounding box center [587, 340] width 83 height 18
click at [588, 362] on span "Import" at bounding box center [587, 364] width 39 height 17
click at [582, 366] on span "Import" at bounding box center [587, 364] width 39 height 17
click at [594, 334] on span "Choose a File" at bounding box center [587, 340] width 83 height 18
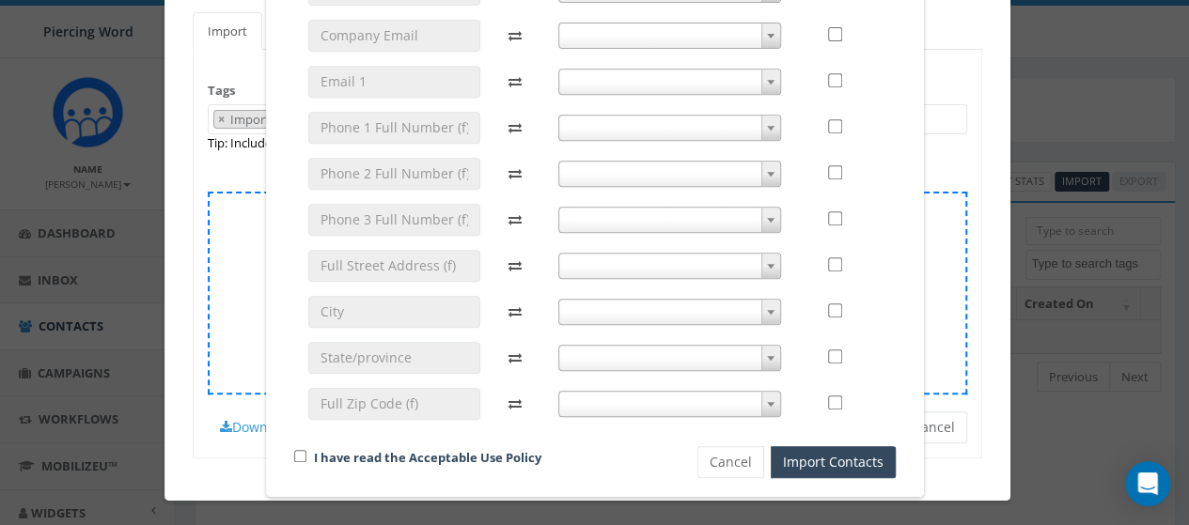
scroll to position [0, 0]
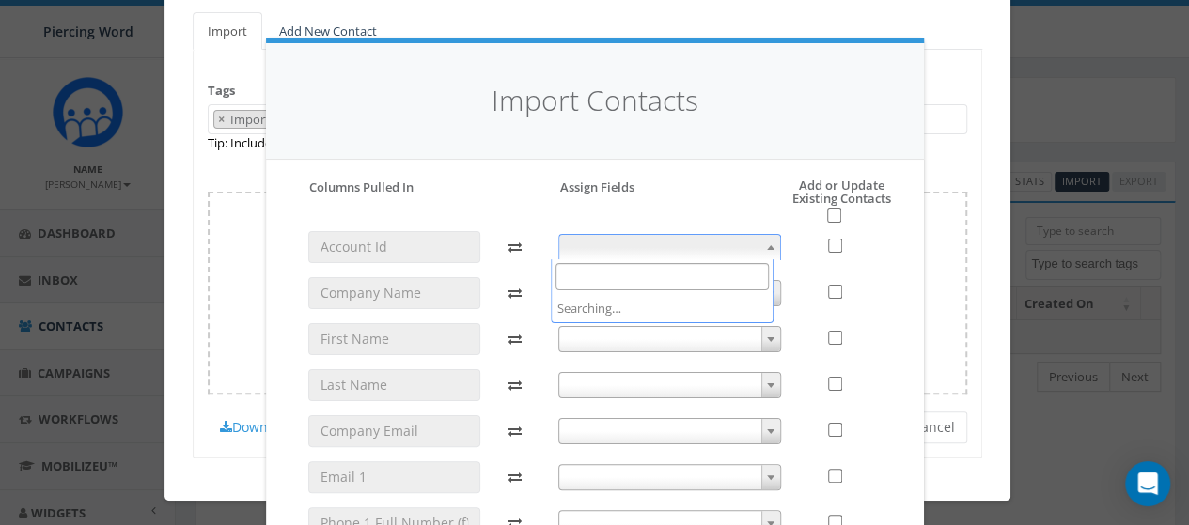
click at [712, 248] on span at bounding box center [669, 247] width 223 height 26
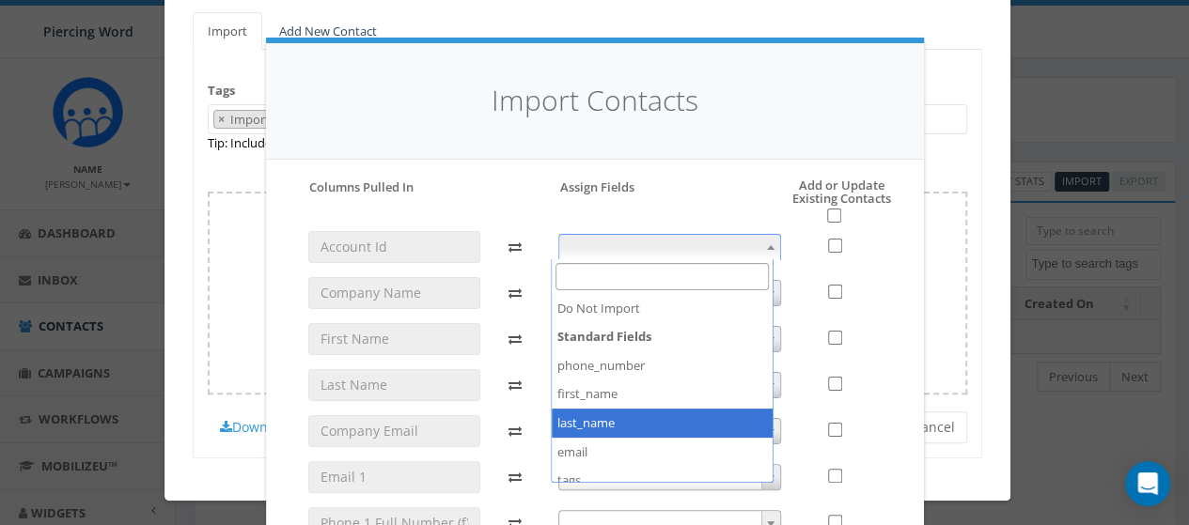
scroll to position [214, 0]
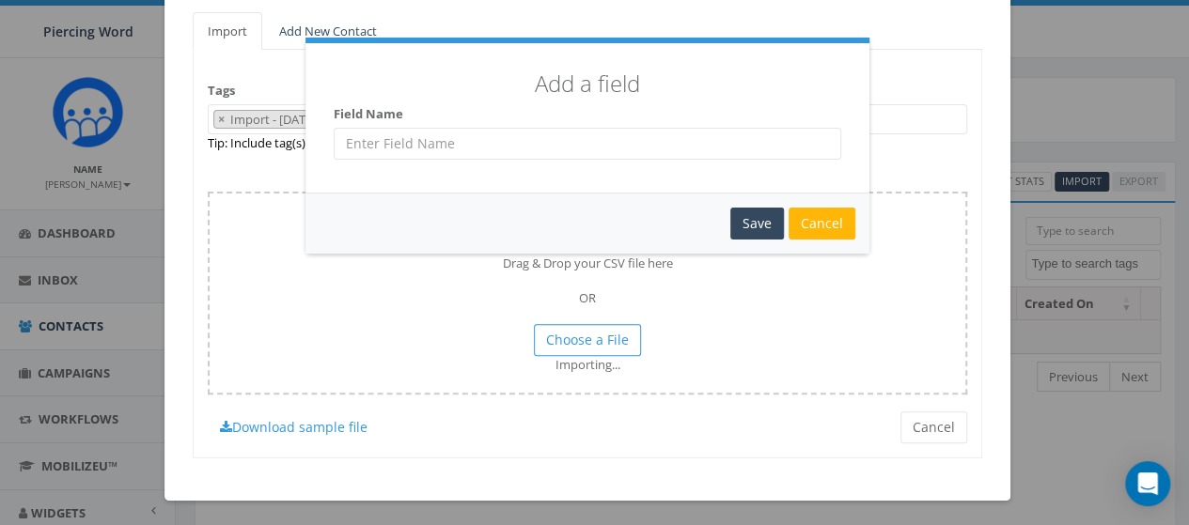
click at [571, 148] on input "text" at bounding box center [588, 144] width 508 height 32
type input "Job Title"
click at [757, 217] on div "Save" at bounding box center [757, 224] width 54 height 32
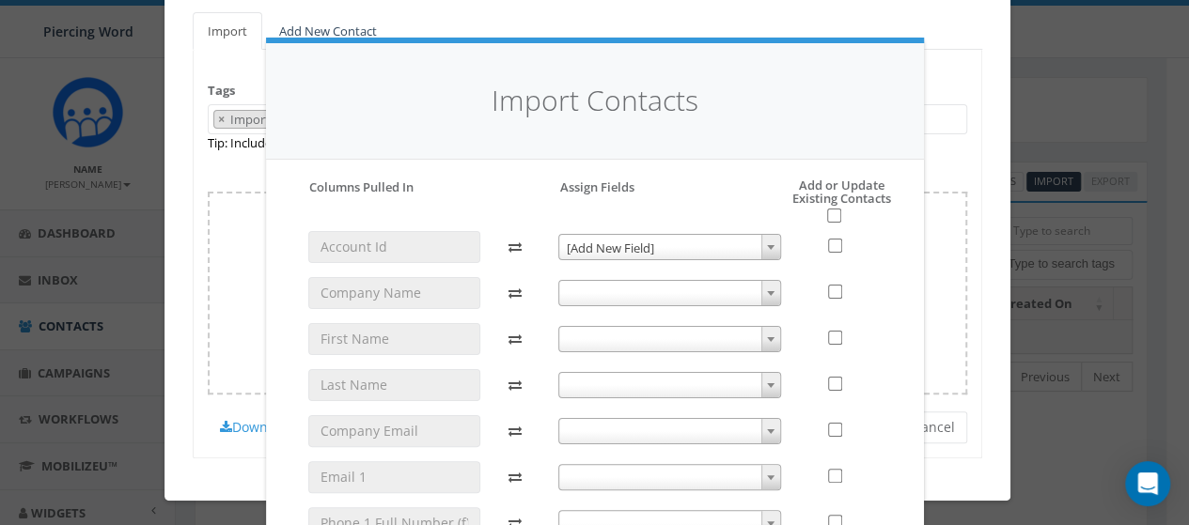
click at [767, 240] on span at bounding box center [770, 247] width 19 height 24
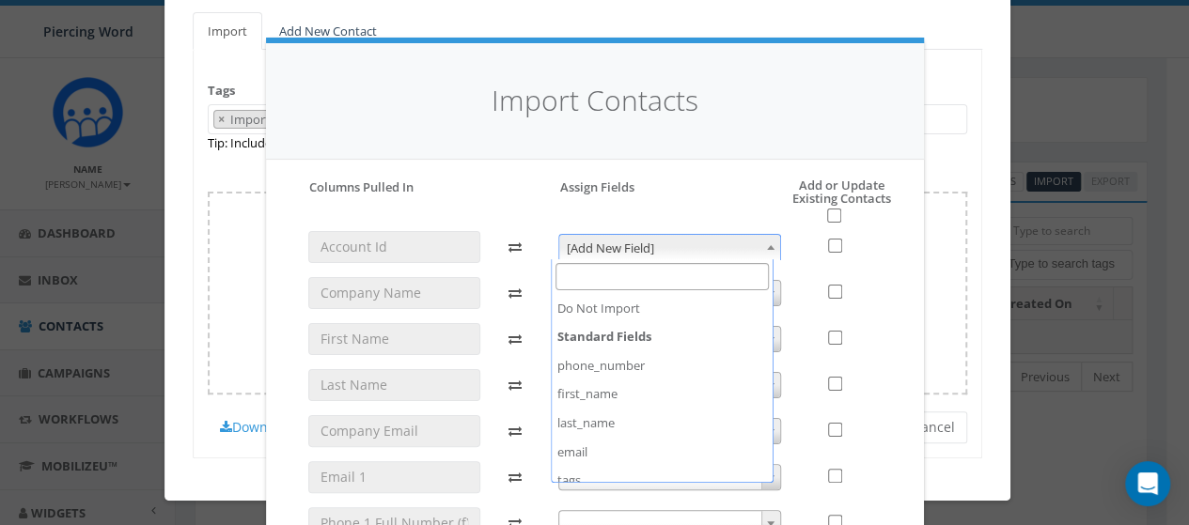
scroll to position [242, 0]
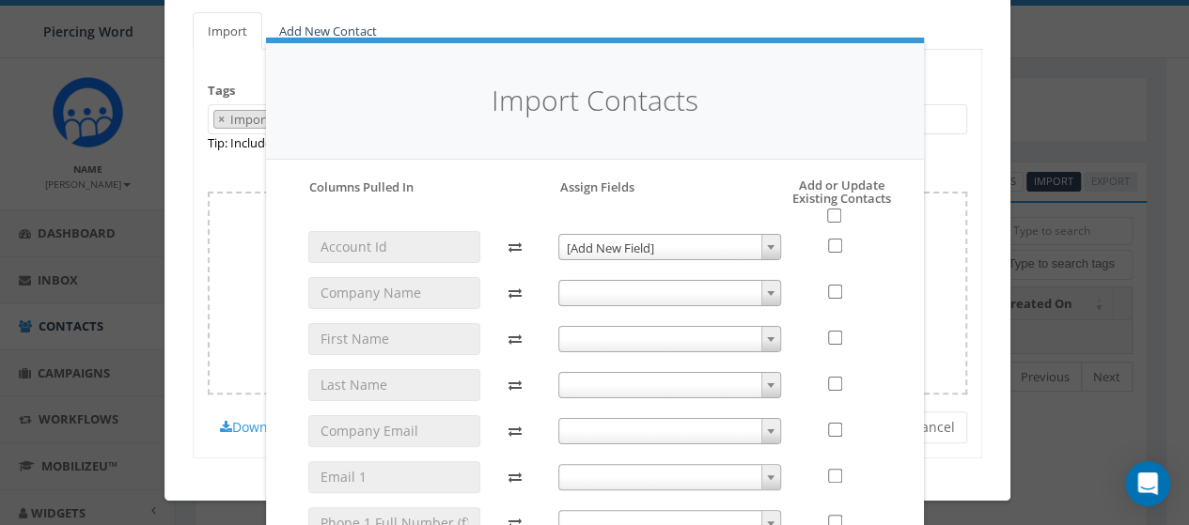
click at [767, 294] on b at bounding box center [771, 293] width 8 height 5
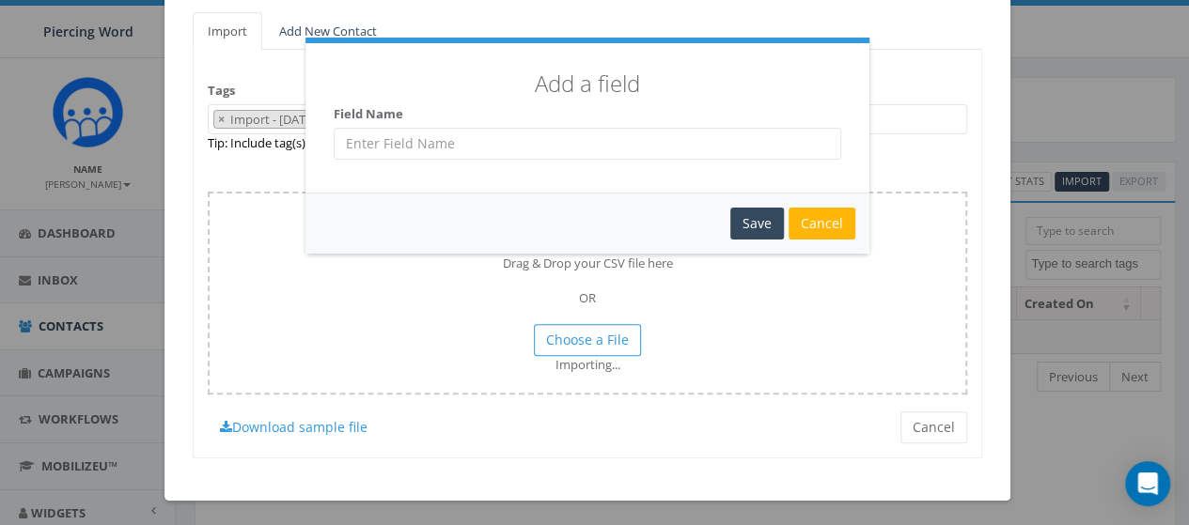
click at [637, 149] on input "text" at bounding box center [588, 144] width 508 height 32
type input "All Donation Amount"
click at [752, 224] on div "Save" at bounding box center [757, 224] width 54 height 32
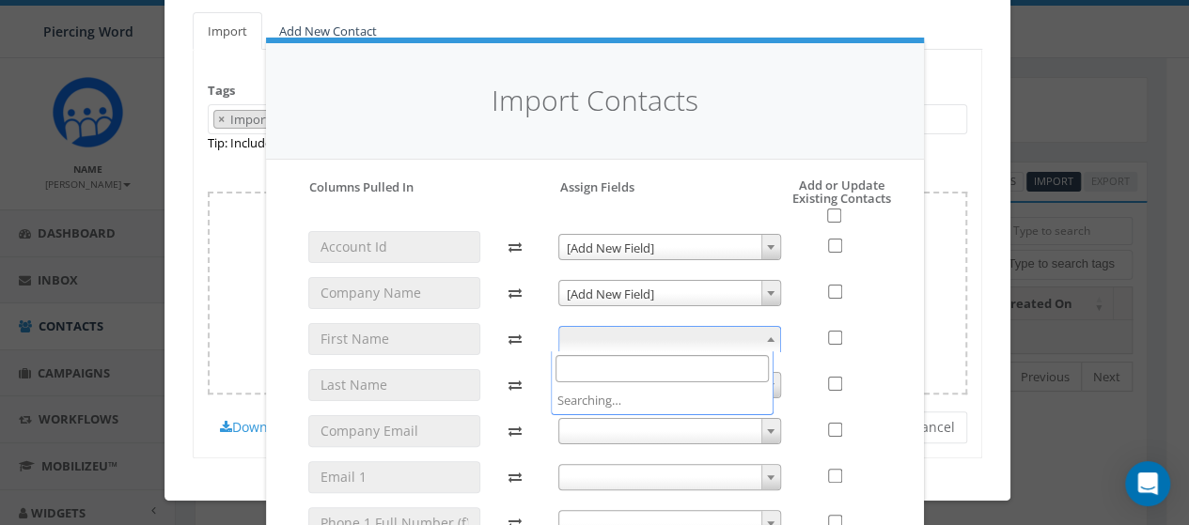
click at [698, 332] on span at bounding box center [669, 339] width 223 height 26
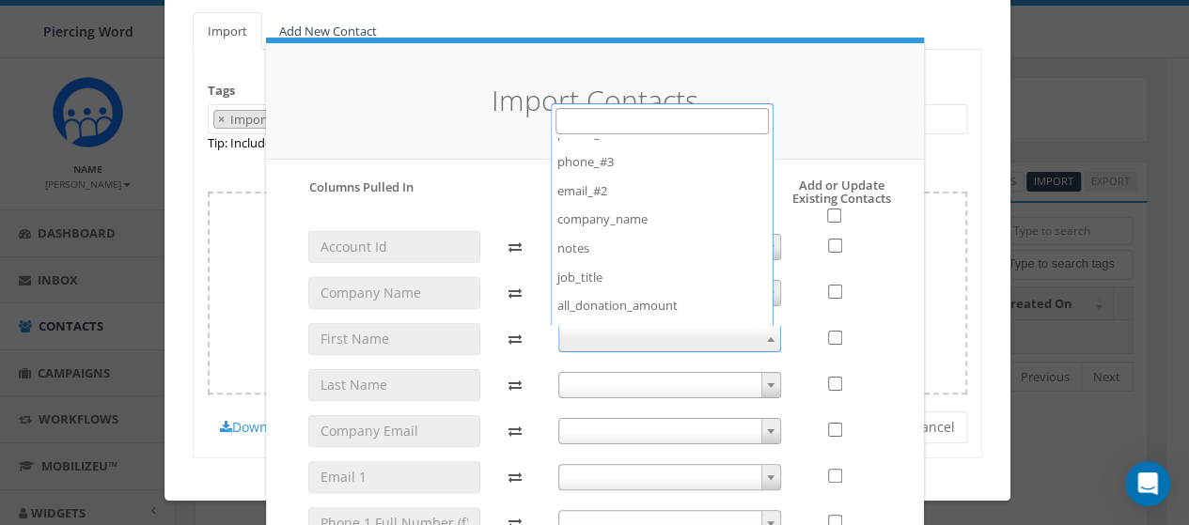
scroll to position [272, 0]
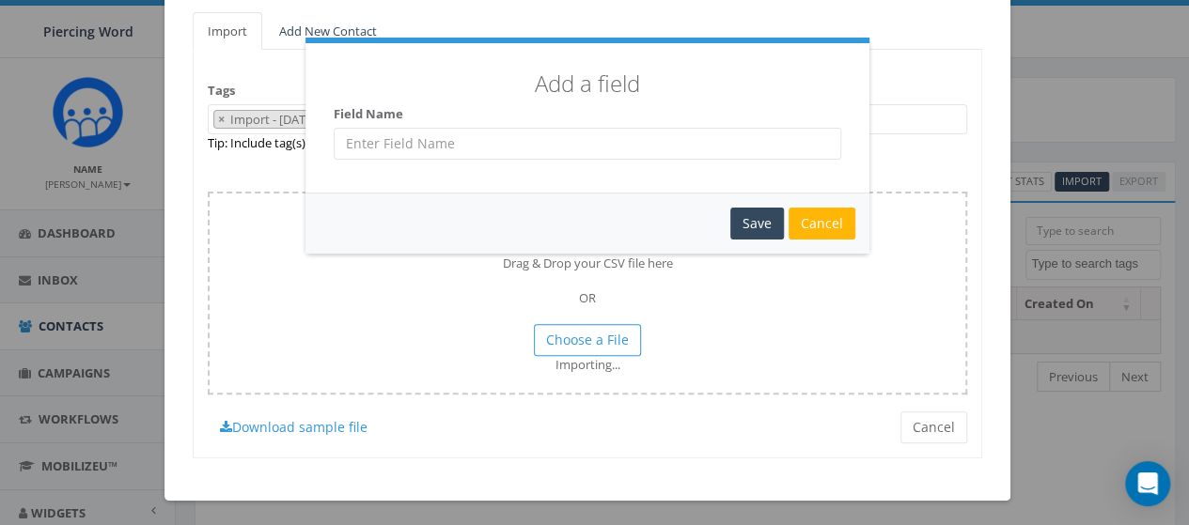
click at [616, 148] on input "text" at bounding box center [588, 144] width 508 height 32
type input "last donation date"
click at [744, 210] on div "Save" at bounding box center [757, 224] width 54 height 32
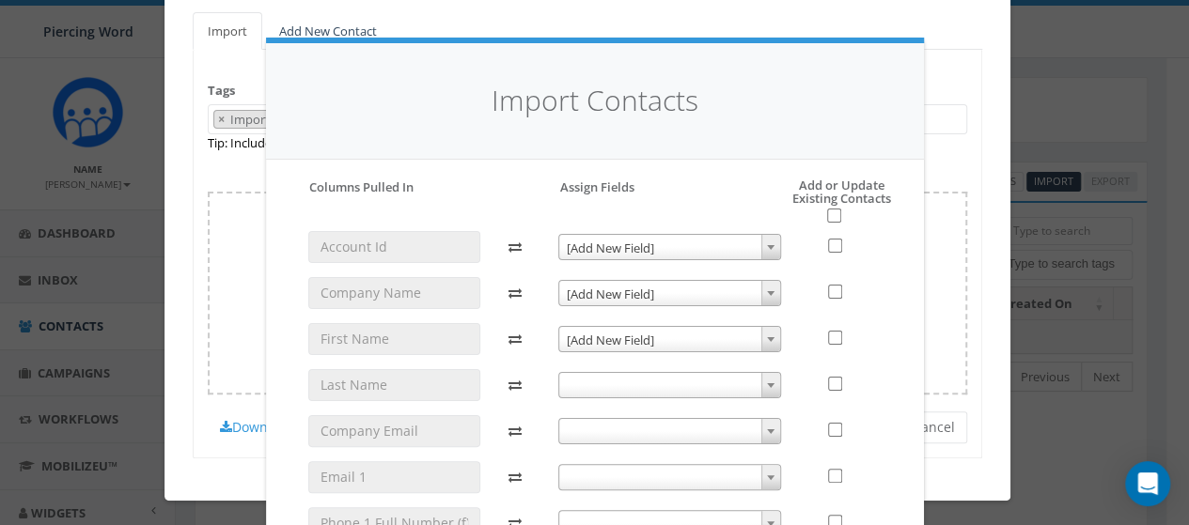
click at [635, 377] on span at bounding box center [669, 385] width 223 height 26
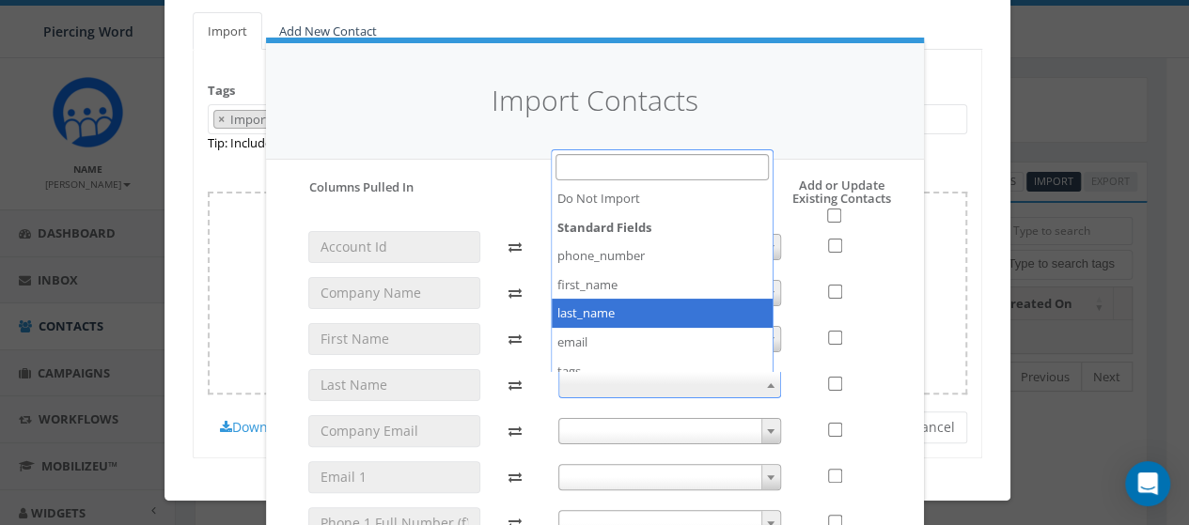
scroll to position [70, 0]
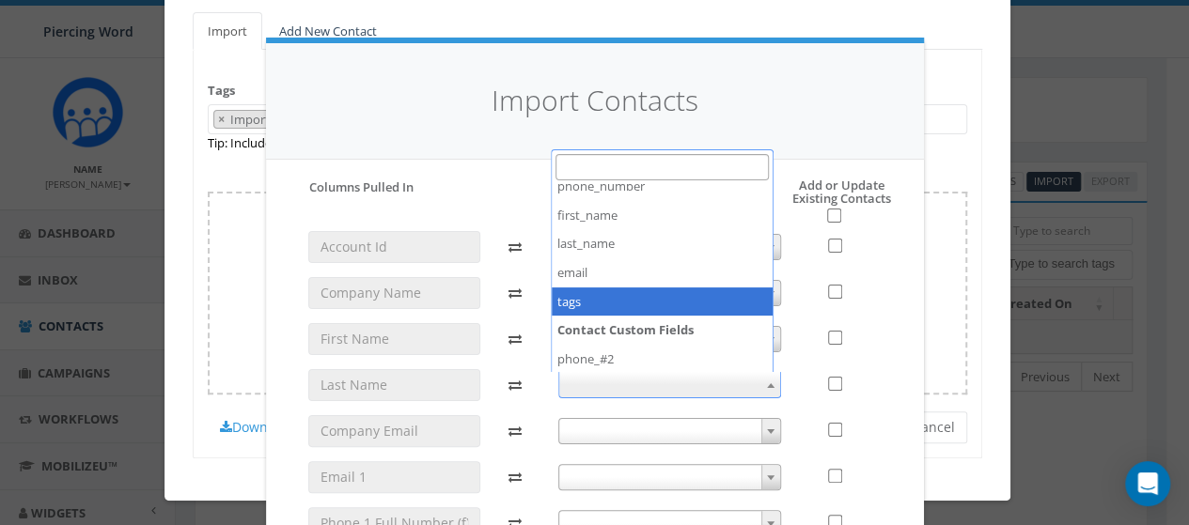
select select "tags"
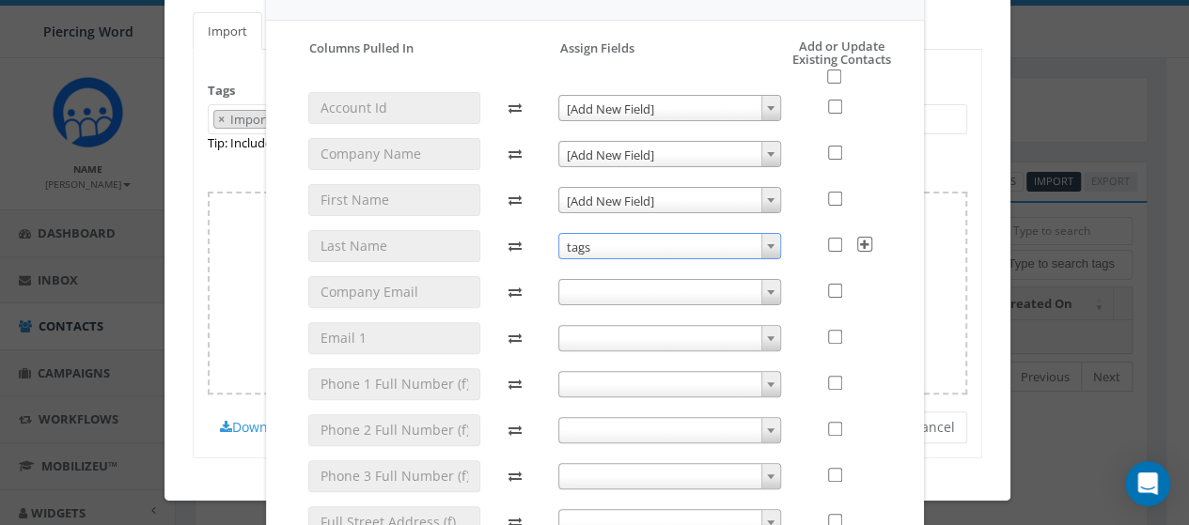
scroll to position [140, 0]
click at [857, 241] on icon at bounding box center [864, 243] width 15 height 15
click at [861, 255] on div at bounding box center [845, 245] width 72 height 32
click at [857, 243] on icon at bounding box center [864, 243] width 15 height 15
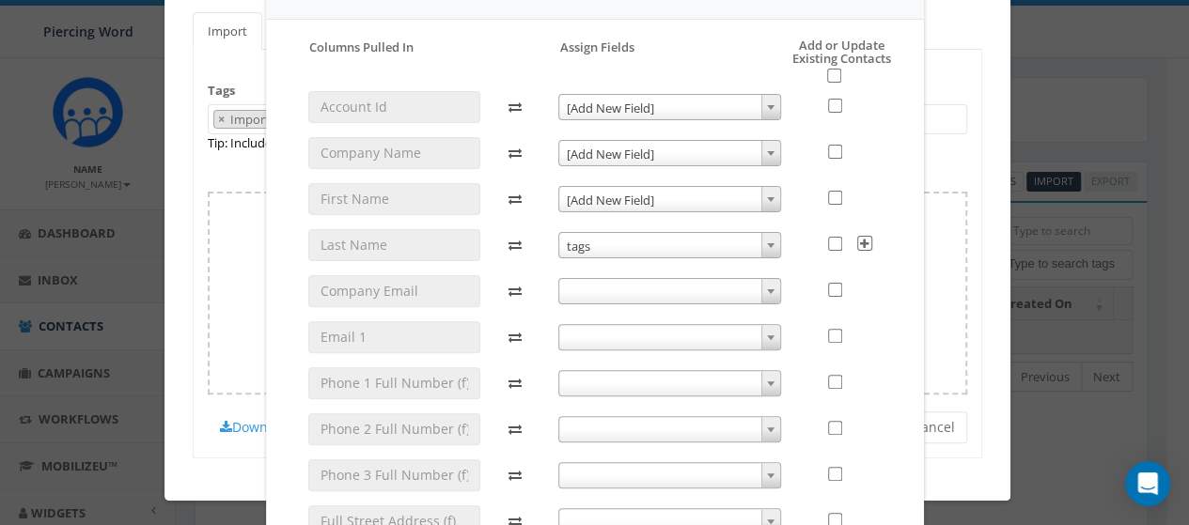
click at [767, 243] on b at bounding box center [771, 245] width 8 height 5
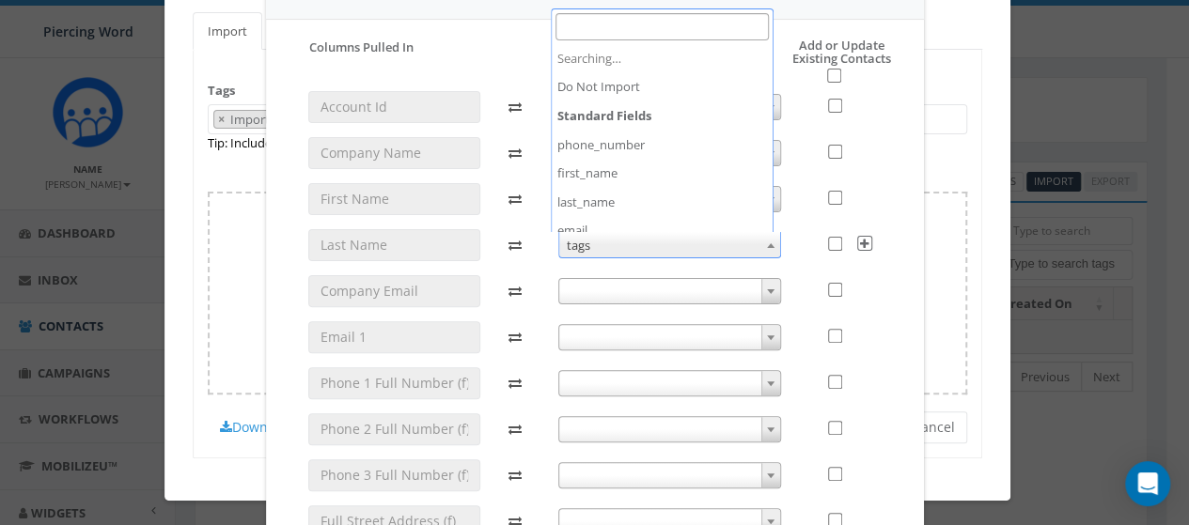
scroll to position [143, 0]
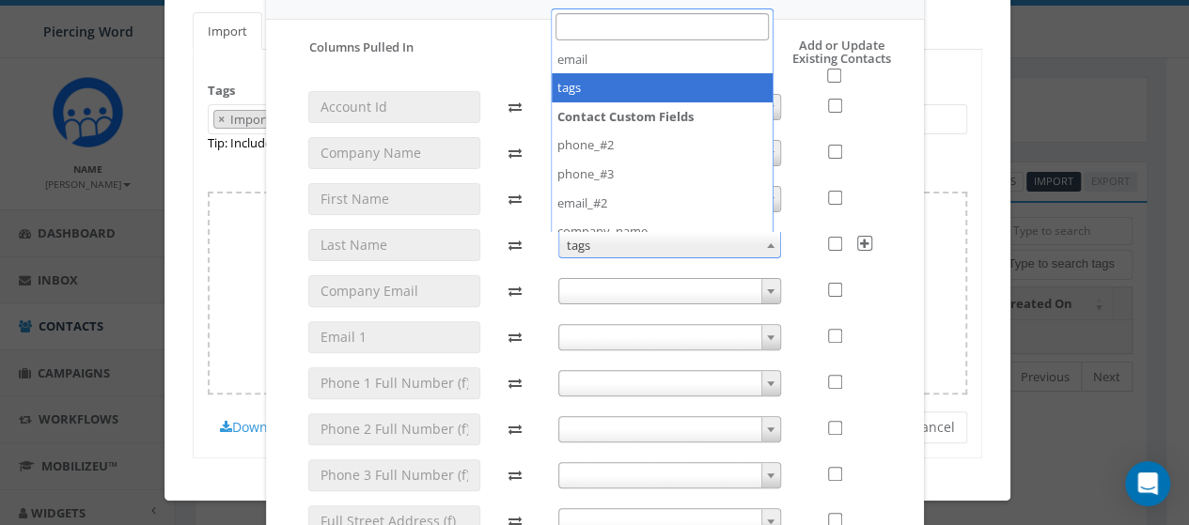
click at [767, 243] on b at bounding box center [771, 245] width 8 height 5
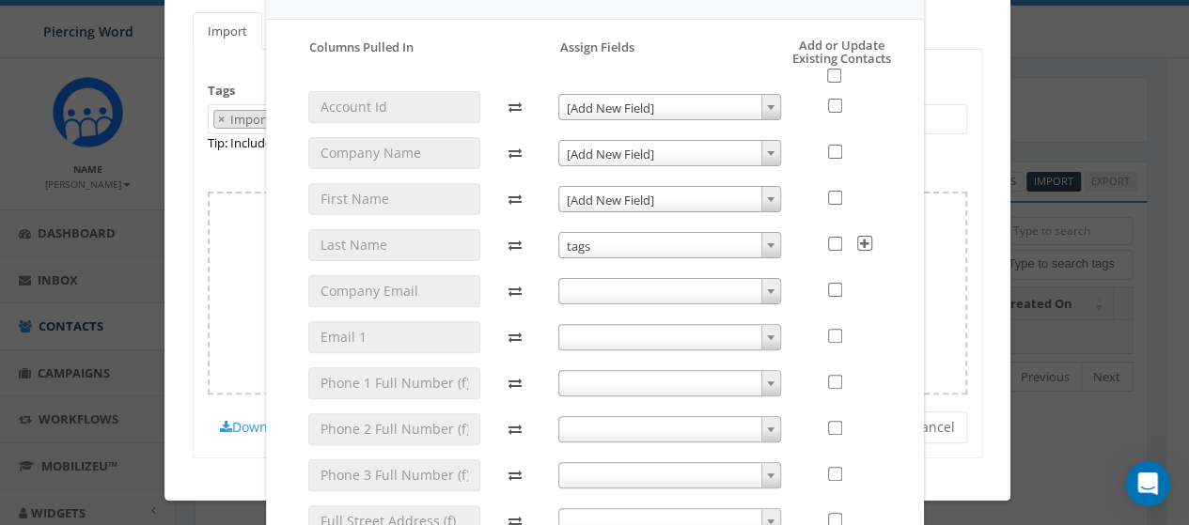
click at [857, 242] on icon at bounding box center [864, 243] width 15 height 15
click at [761, 287] on span at bounding box center [770, 291] width 19 height 24
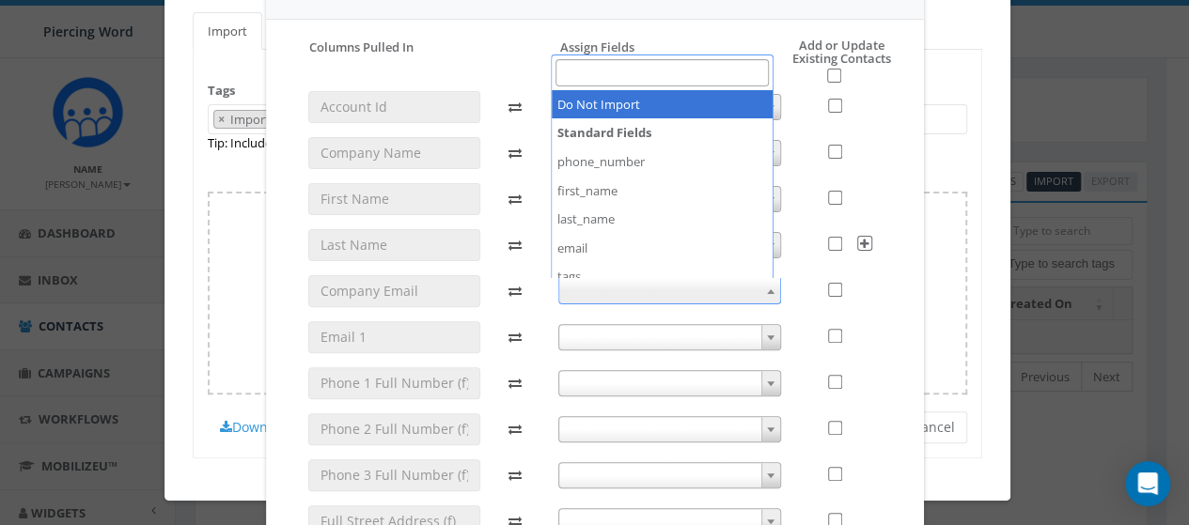
click at [761, 287] on span at bounding box center [770, 291] width 19 height 24
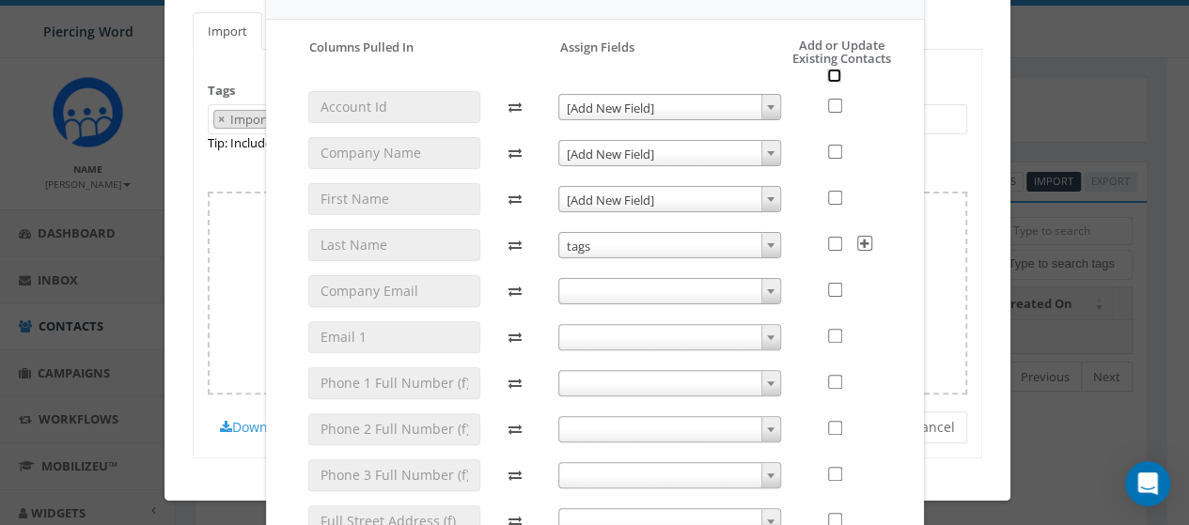
click at [827, 76] on input "checkbox" at bounding box center [834, 76] width 14 height 14
checkbox input "true"
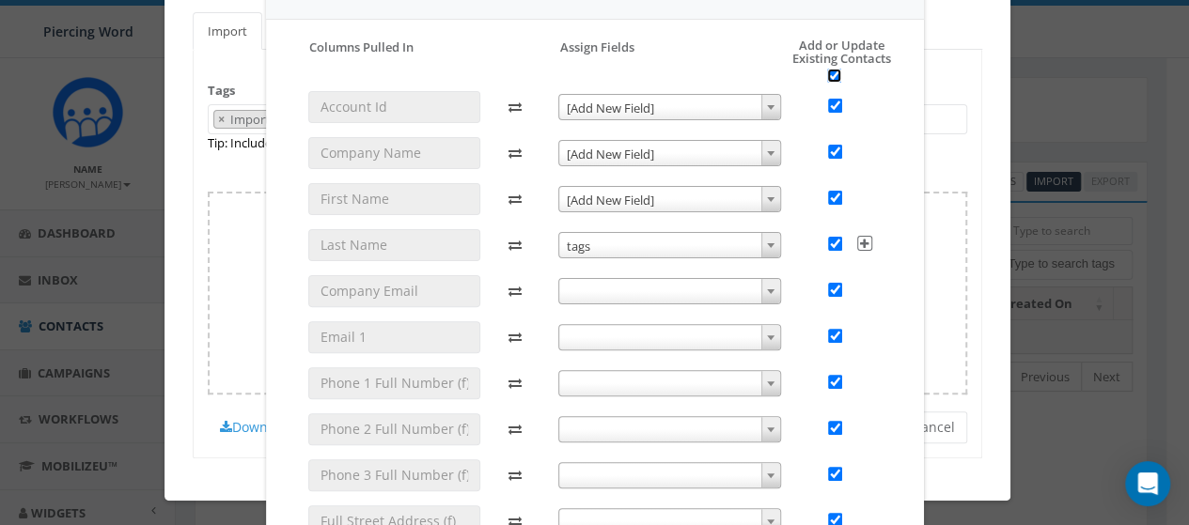
checkbox input "true"
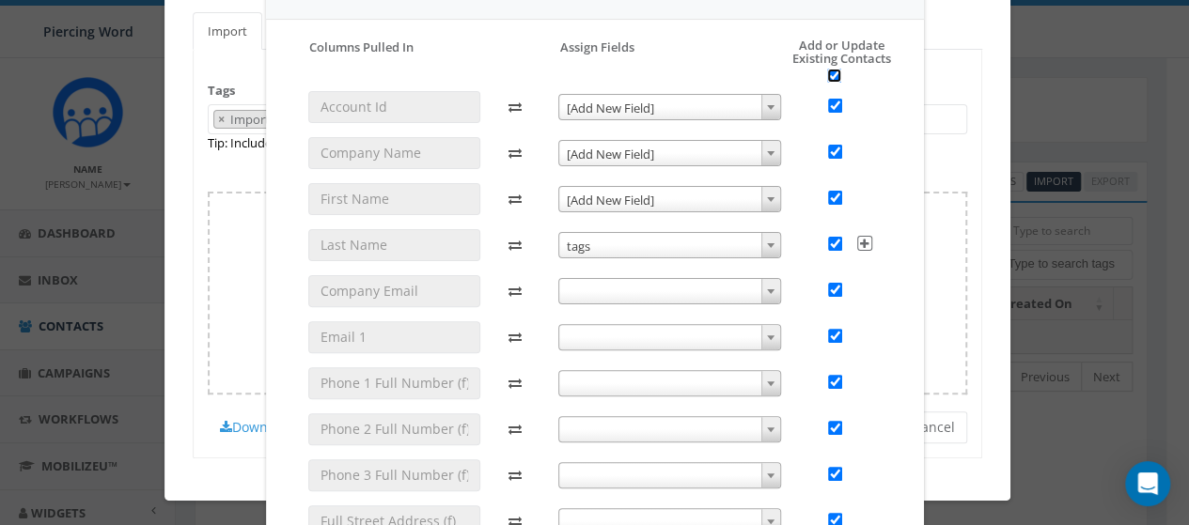
checkbox input "true"
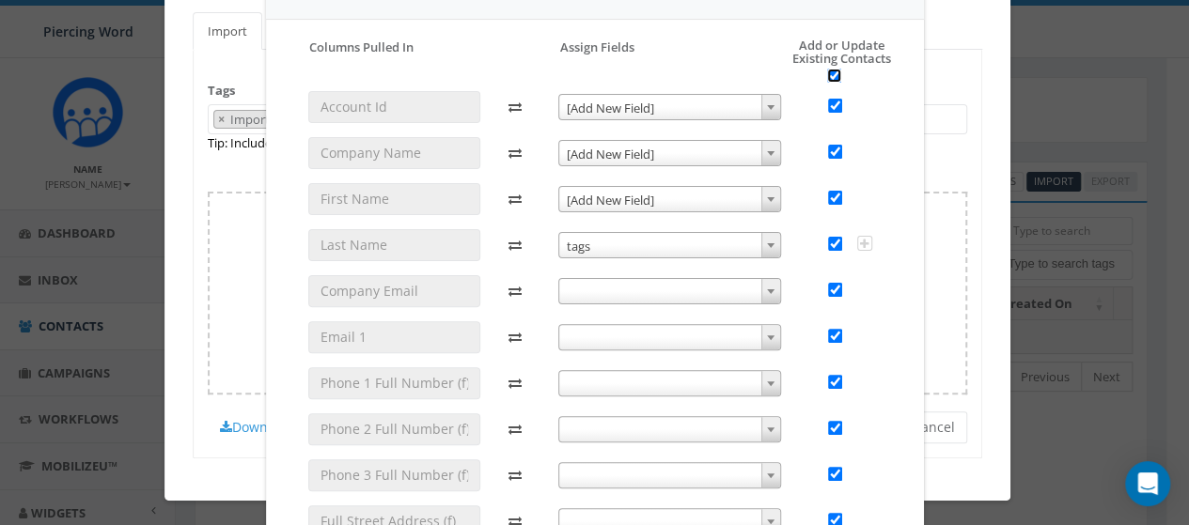
click at [827, 76] on input "checkbox" at bounding box center [834, 76] width 14 height 14
checkbox input "false"
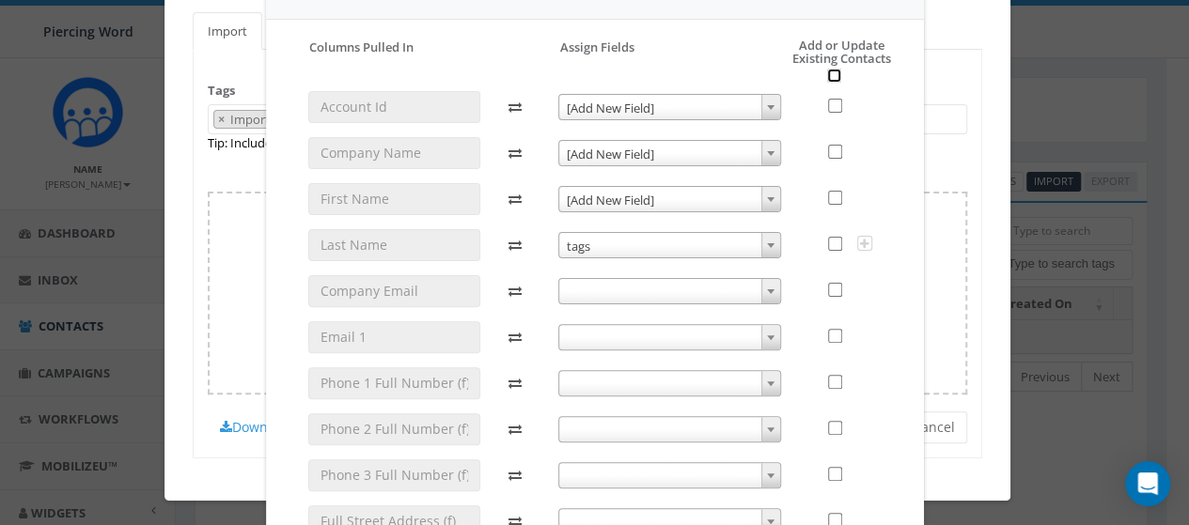
checkbox input "false"
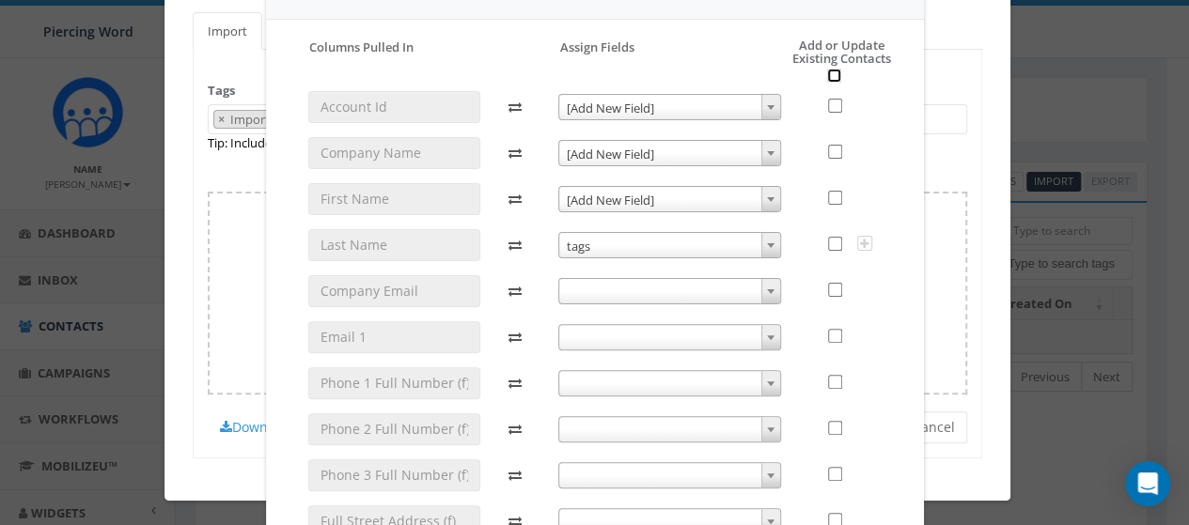
checkbox input "false"
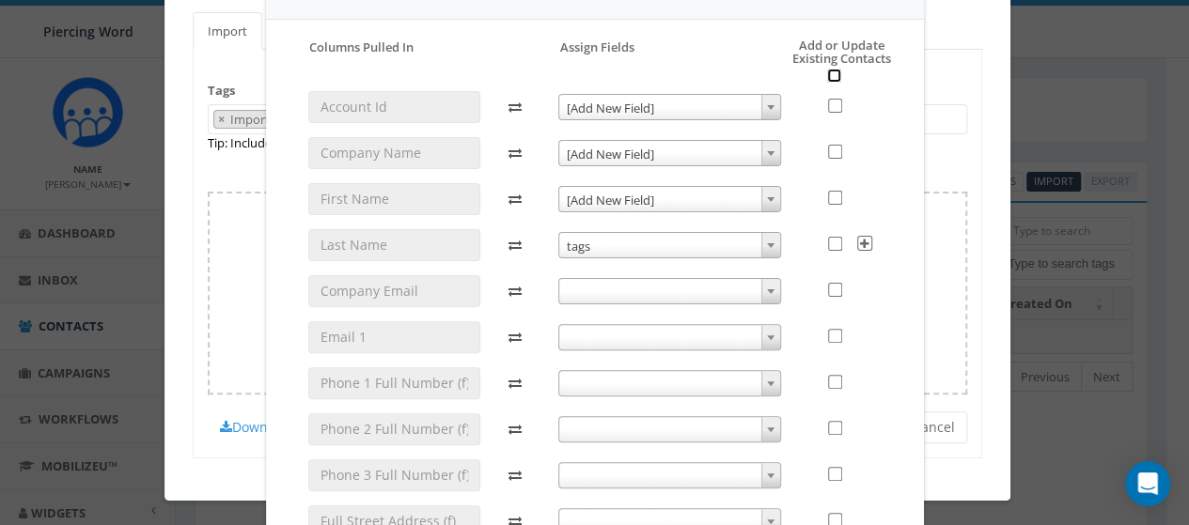
click at [827, 76] on input "checkbox" at bounding box center [834, 76] width 14 height 14
checkbox input "true"
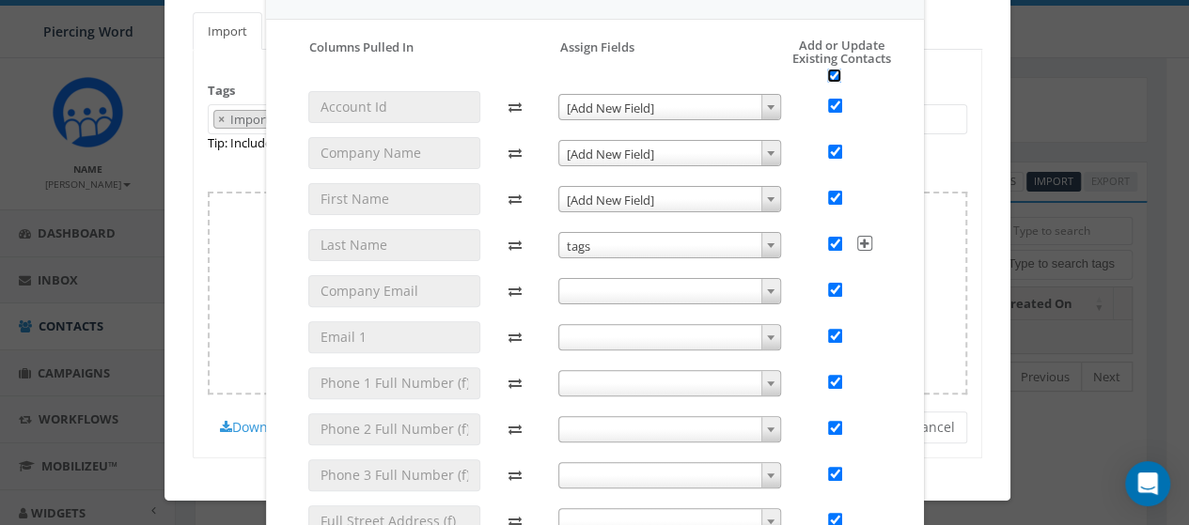
checkbox input "true"
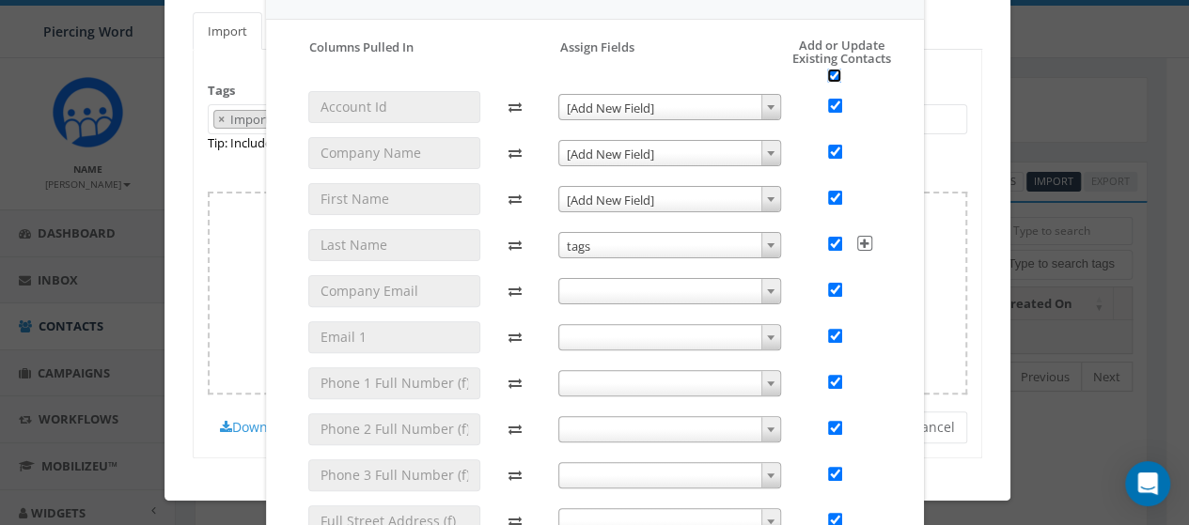
checkbox input "true"
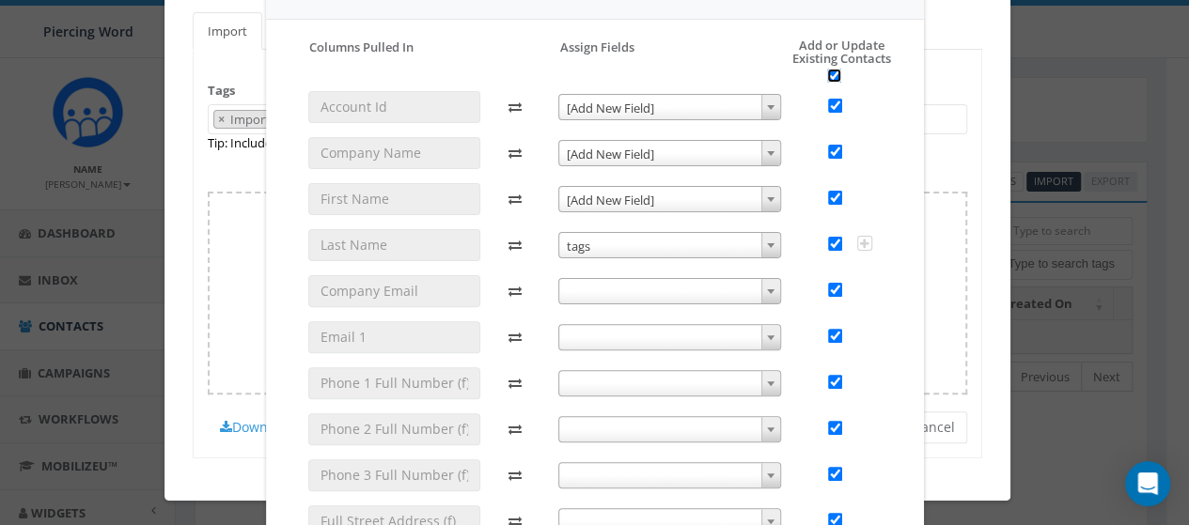
click at [827, 76] on input "checkbox" at bounding box center [834, 76] width 14 height 14
checkbox input "false"
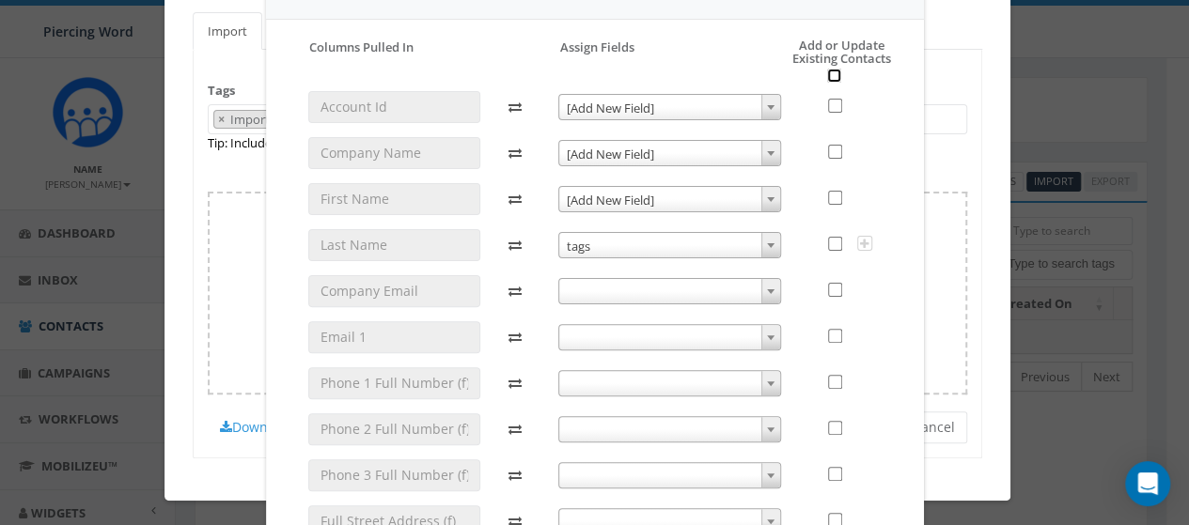
checkbox input "false"
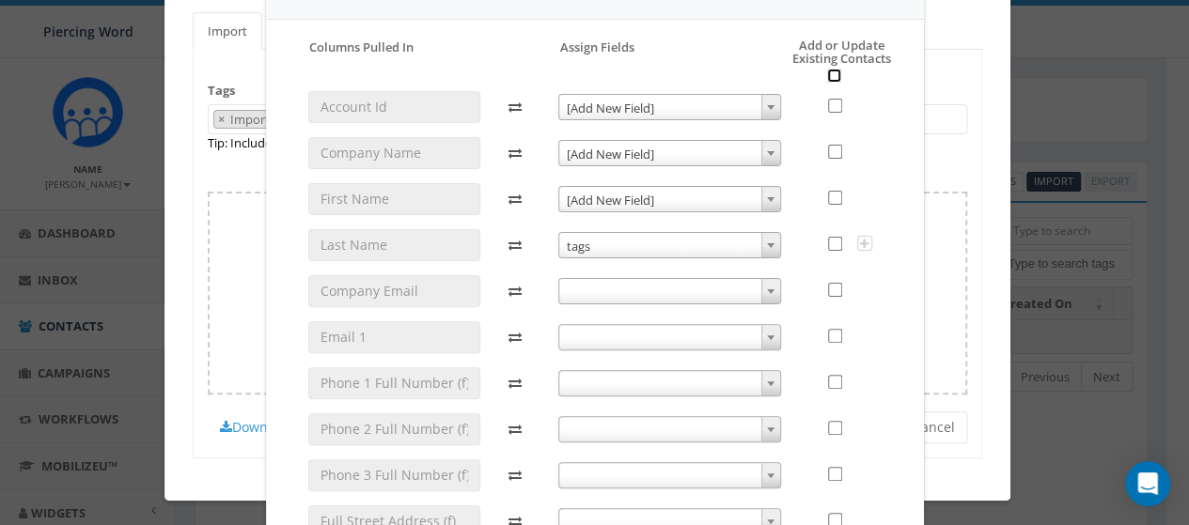
checkbox input "false"
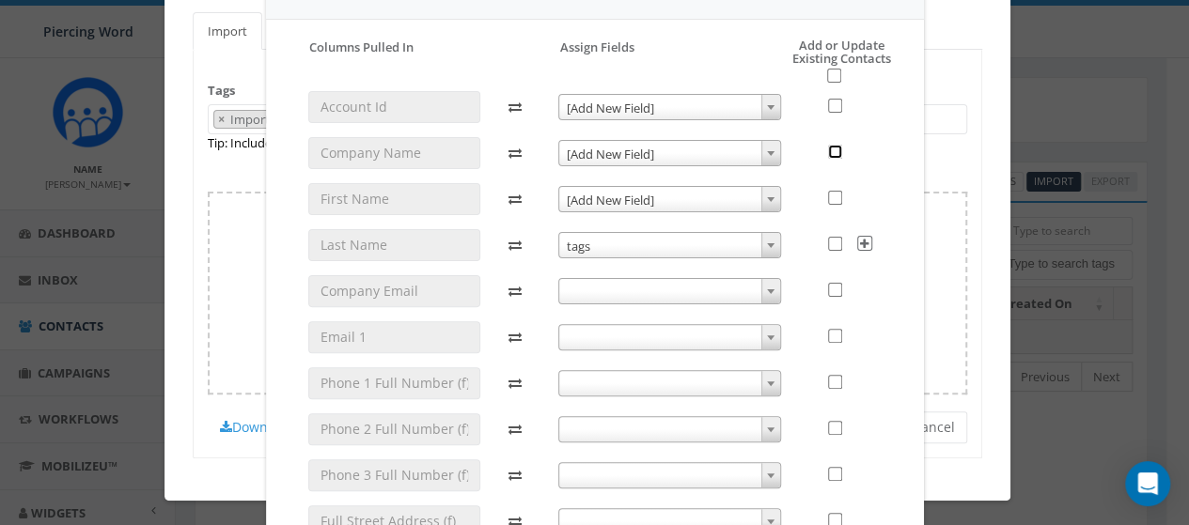
click at [831, 146] on input "checkbox" at bounding box center [835, 152] width 14 height 14
click at [857, 248] on icon at bounding box center [864, 243] width 15 height 15
click at [828, 159] on div at bounding box center [845, 153] width 72 height 32
click at [828, 155] on input "checkbox" at bounding box center [835, 152] width 14 height 14
checkbox input "false"
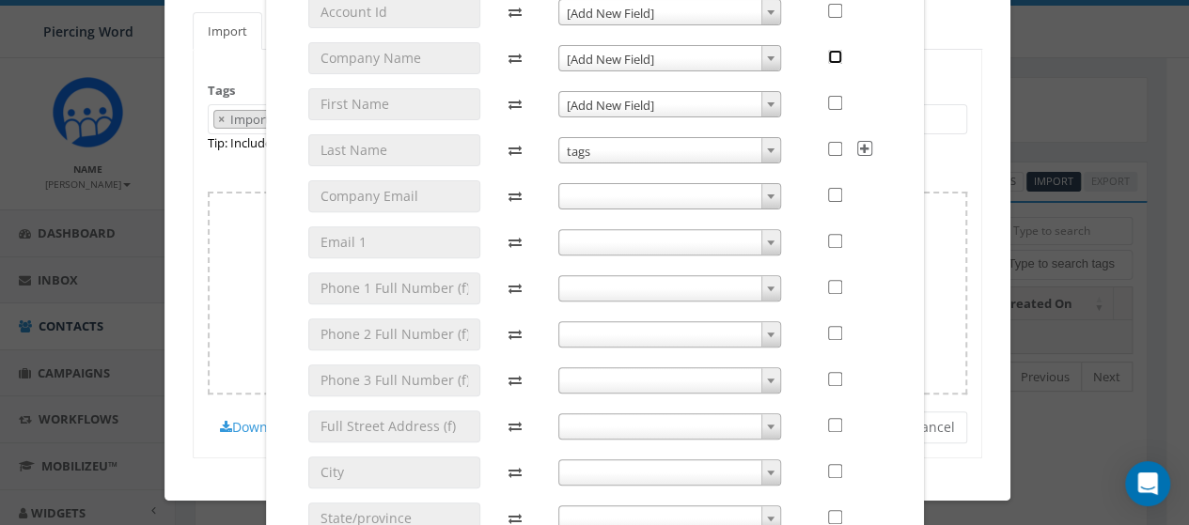
scroll to position [233, 0]
click at [761, 194] on span at bounding box center [770, 198] width 19 height 24
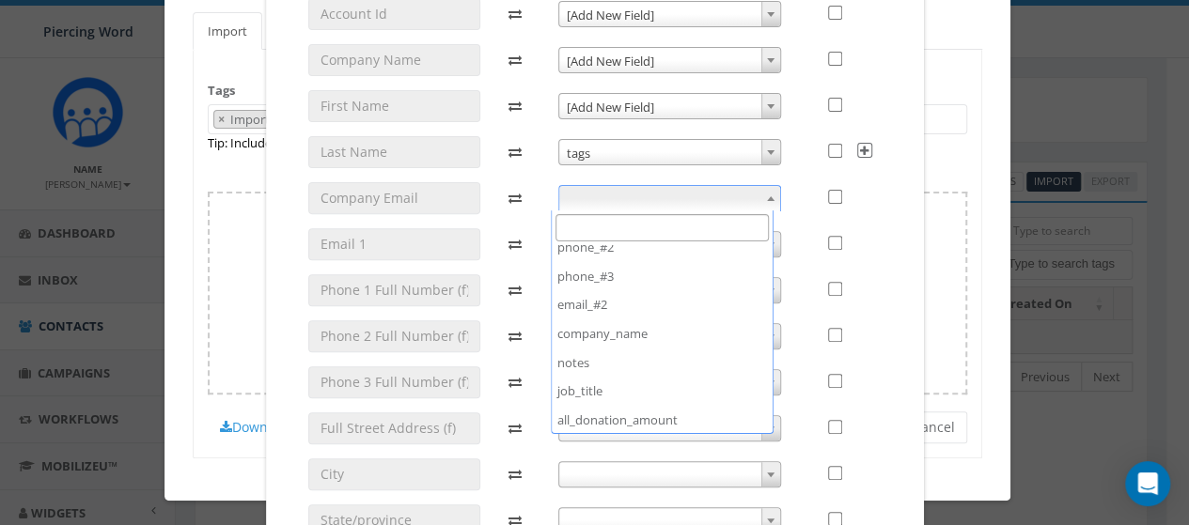
scroll to position [300, 0]
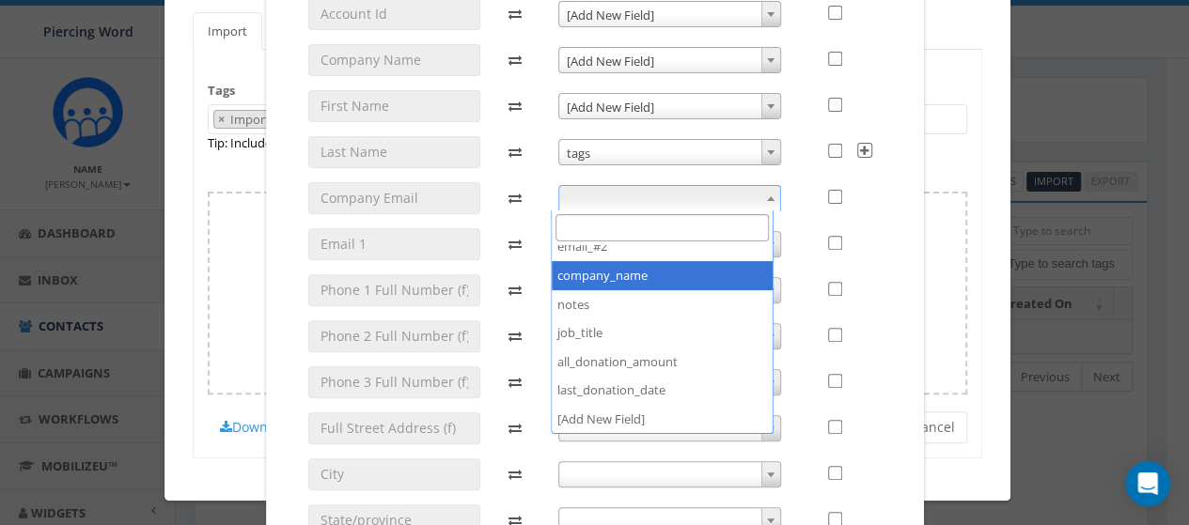
click at [880, 200] on div at bounding box center [845, 297] width 101 height 599
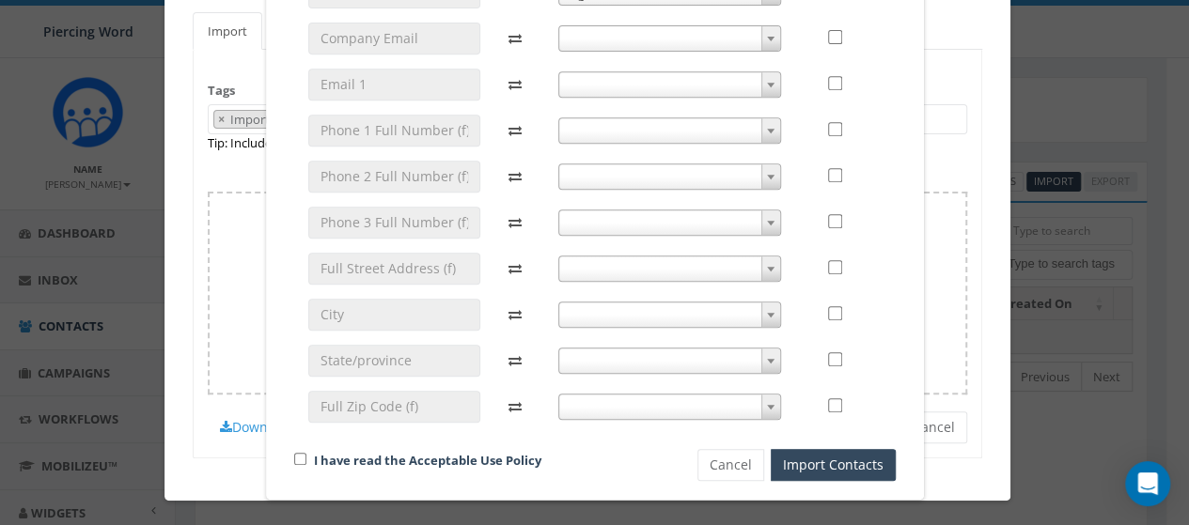
scroll to position [389, 0]
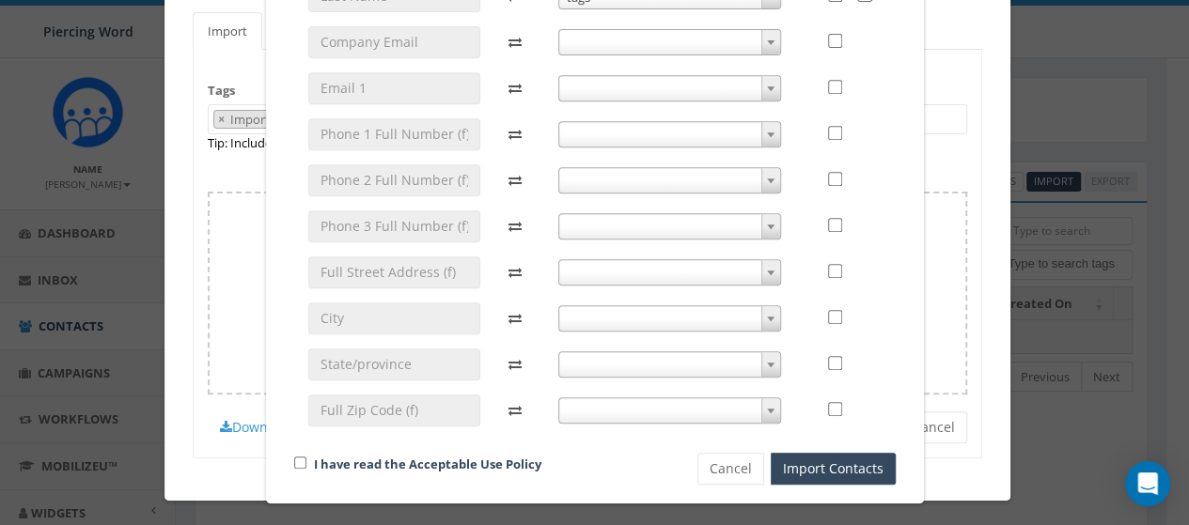
click at [761, 220] on span at bounding box center [770, 226] width 19 height 24
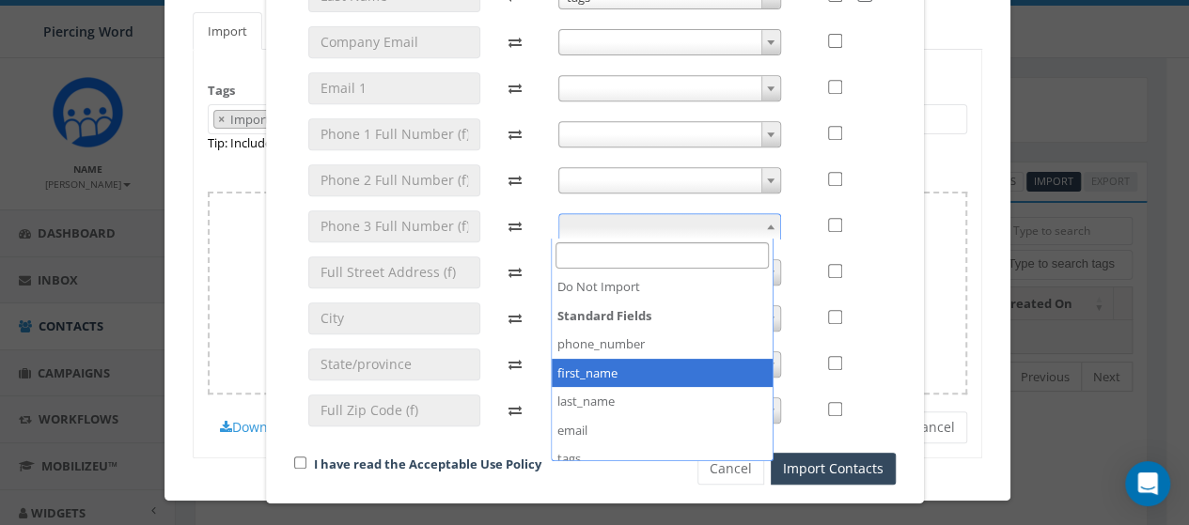
scroll to position [300, 0]
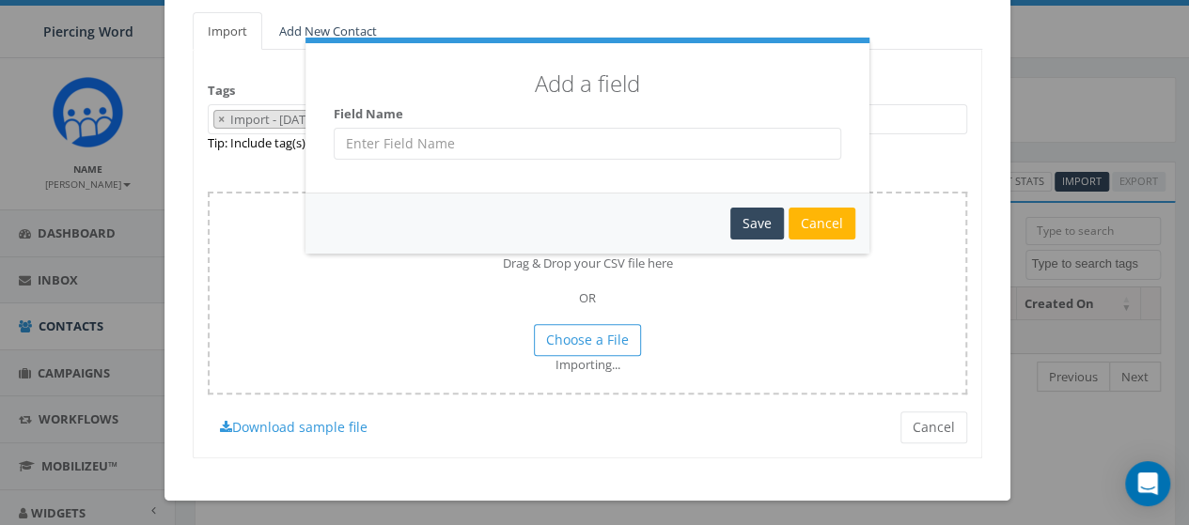
click at [656, 151] on input "text" at bounding box center [588, 144] width 508 height 32
type input "State"
click at [744, 217] on div "Save" at bounding box center [757, 224] width 54 height 32
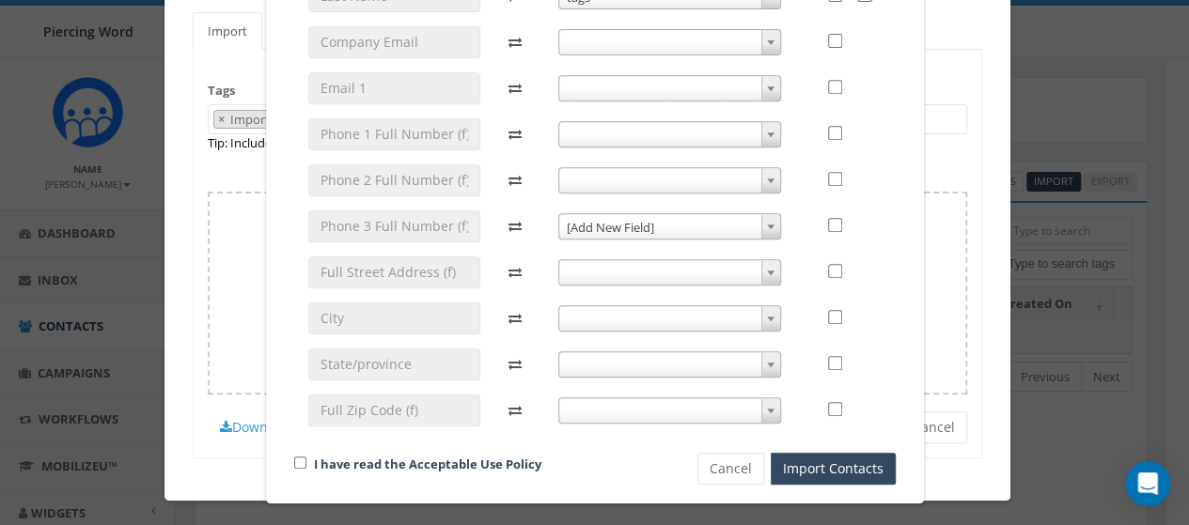
scroll to position [389, 0]
click at [767, 179] on b at bounding box center [771, 181] width 8 height 5
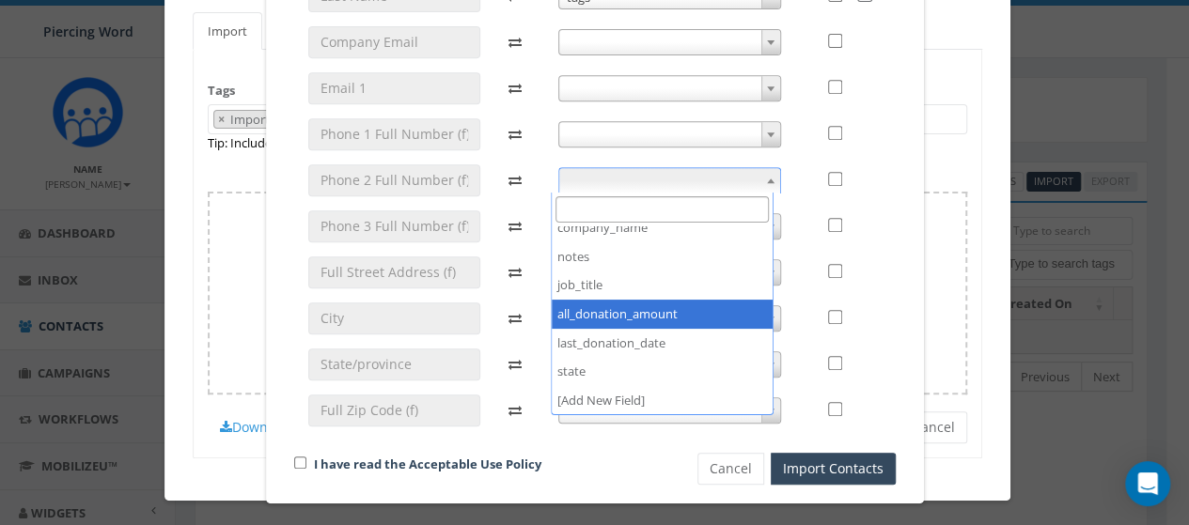
click at [882, 258] on div at bounding box center [845, 141] width 101 height 599
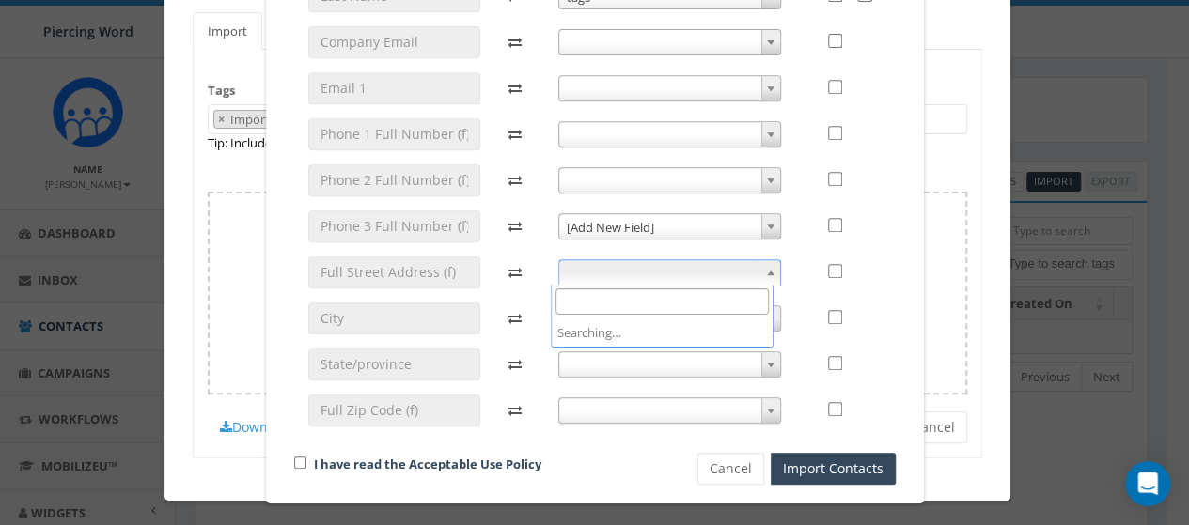
click at [763, 268] on span at bounding box center [770, 272] width 19 height 24
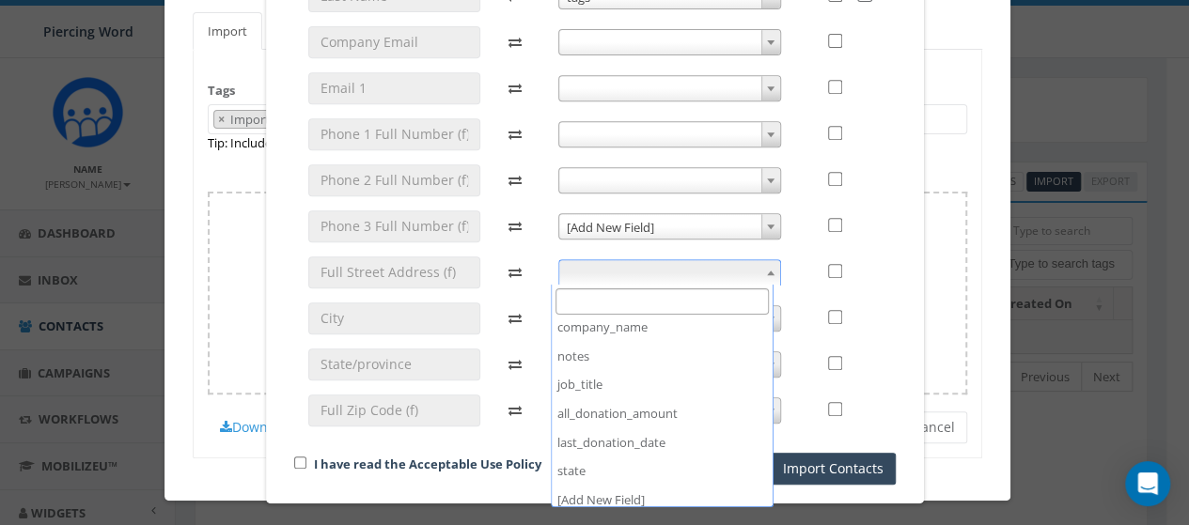
scroll to position [329, 0]
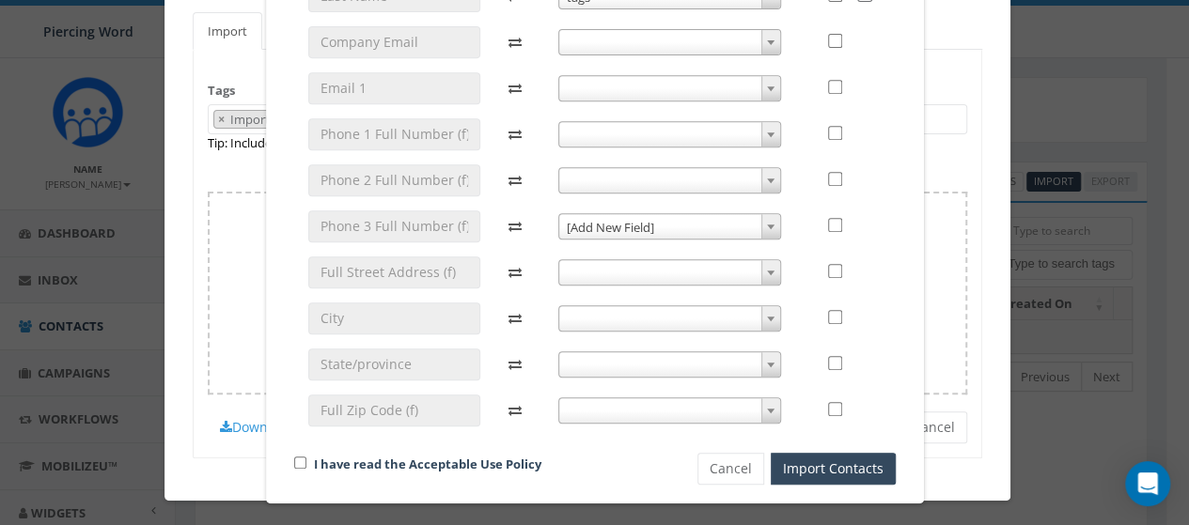
click at [883, 367] on div at bounding box center [845, 141] width 101 height 599
click at [735, 463] on button "Cancel" at bounding box center [730, 469] width 67 height 32
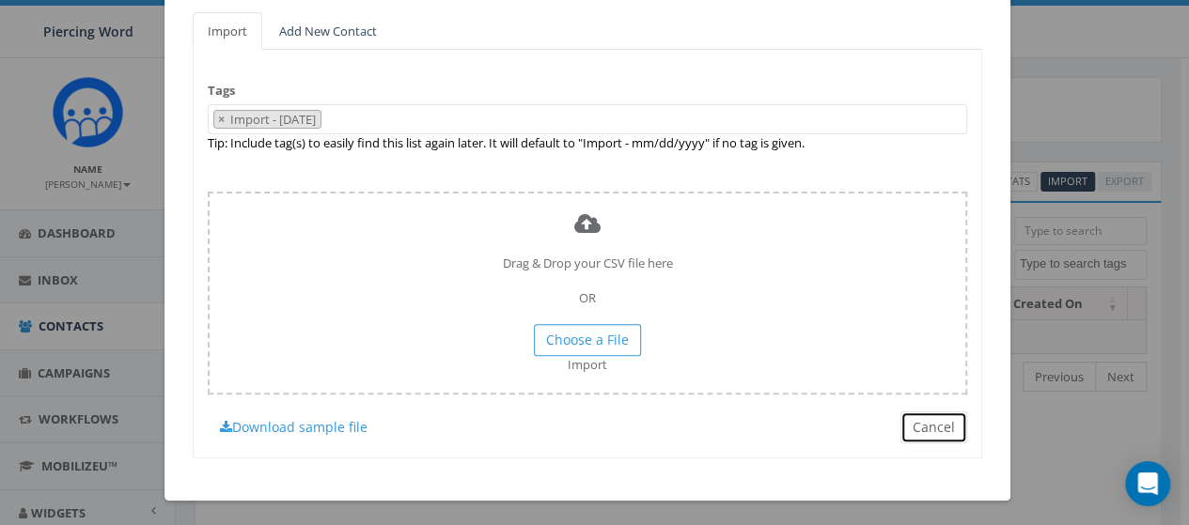
click at [904, 424] on button "Cancel" at bounding box center [933, 428] width 67 height 32
